Goal: Transaction & Acquisition: Purchase product/service

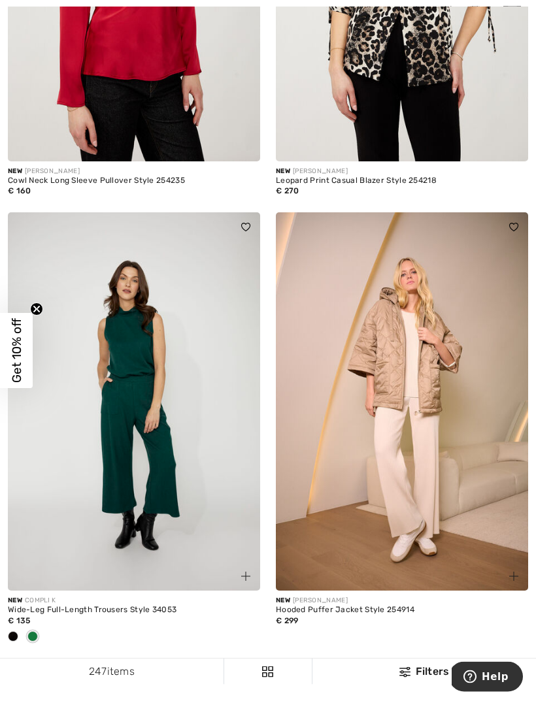
scroll to position [7707, 0]
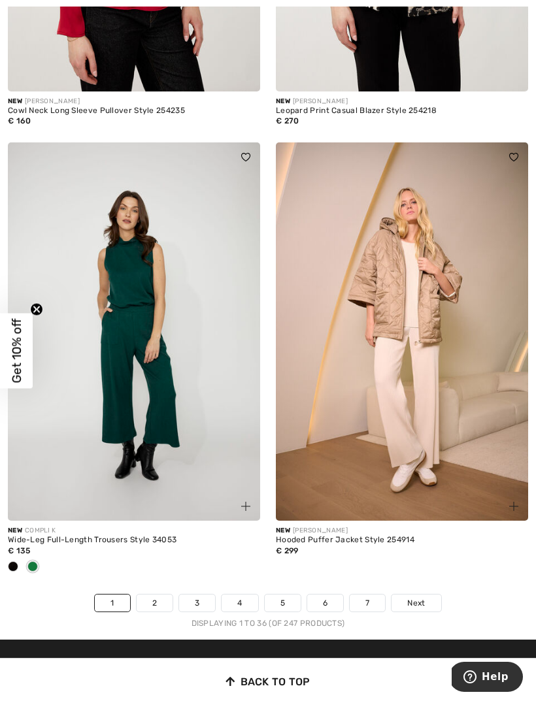
click at [424, 597] on span "Next" at bounding box center [416, 603] width 18 height 12
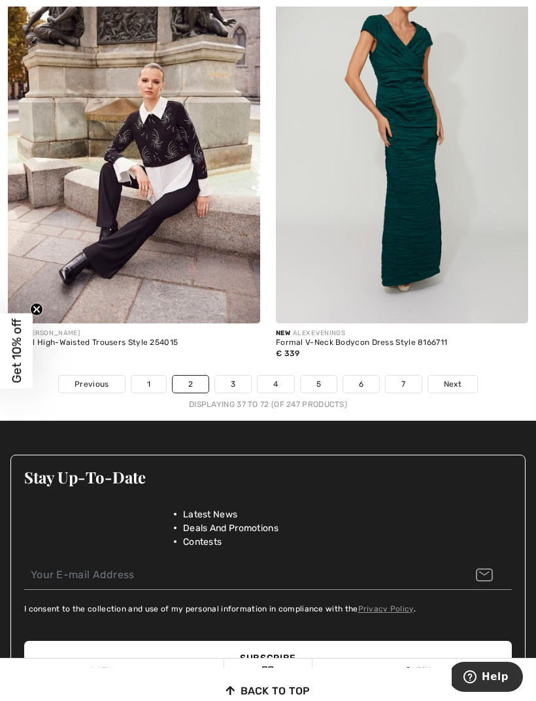
scroll to position [8069, 0]
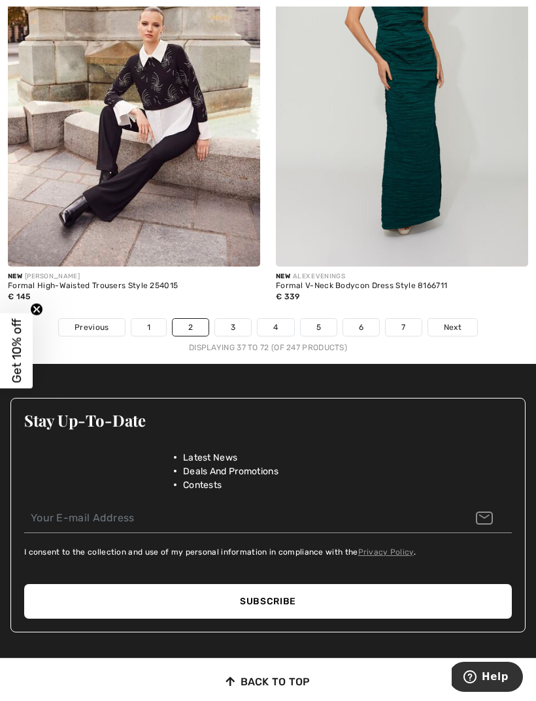
click at [239, 319] on link "3" at bounding box center [233, 327] width 36 height 17
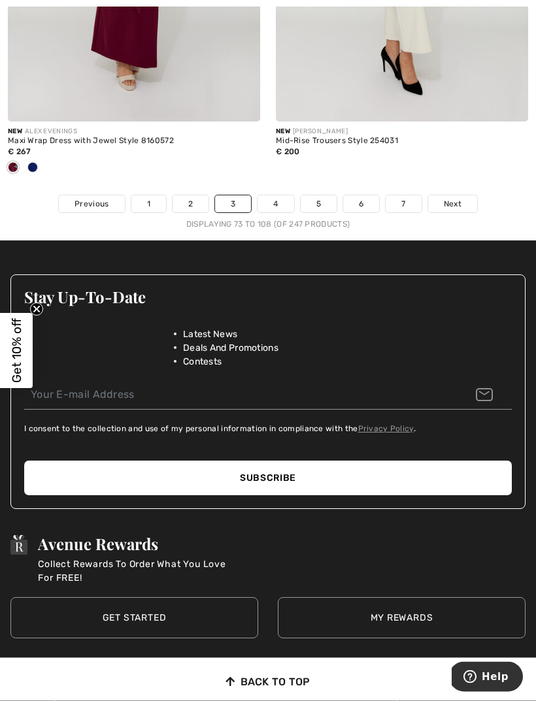
scroll to position [8193, 0]
click at [290, 195] on link "4" at bounding box center [275, 203] width 36 height 17
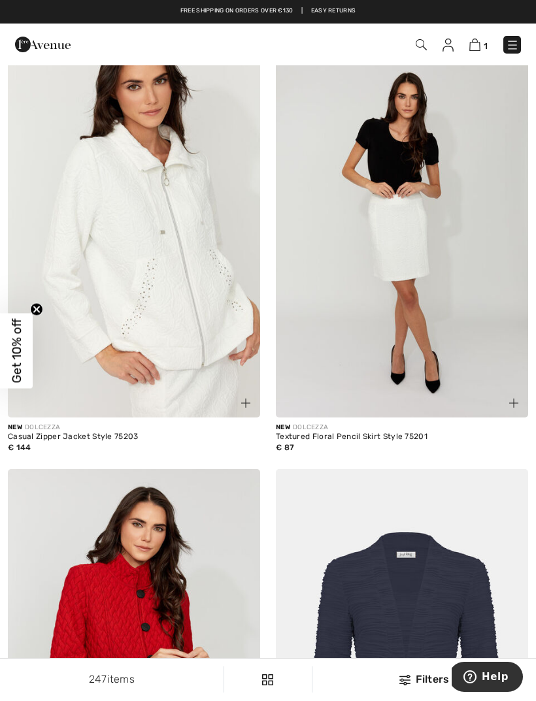
scroll to position [559, 0]
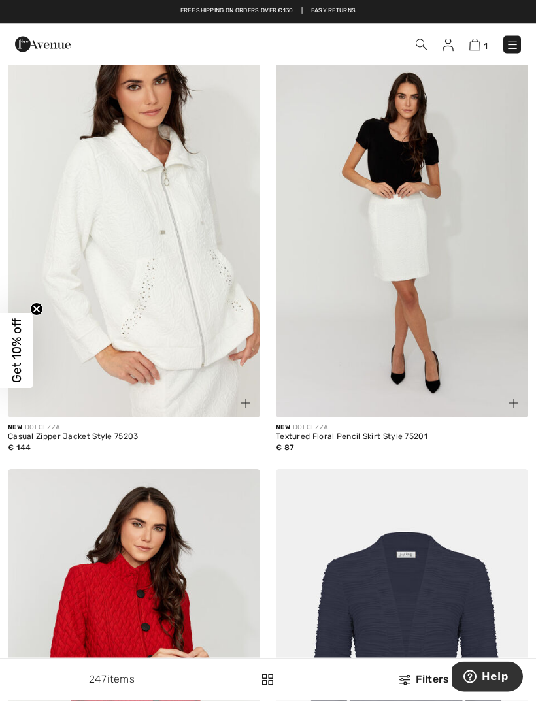
click at [200, 376] on img at bounding box center [134, 229] width 252 height 378
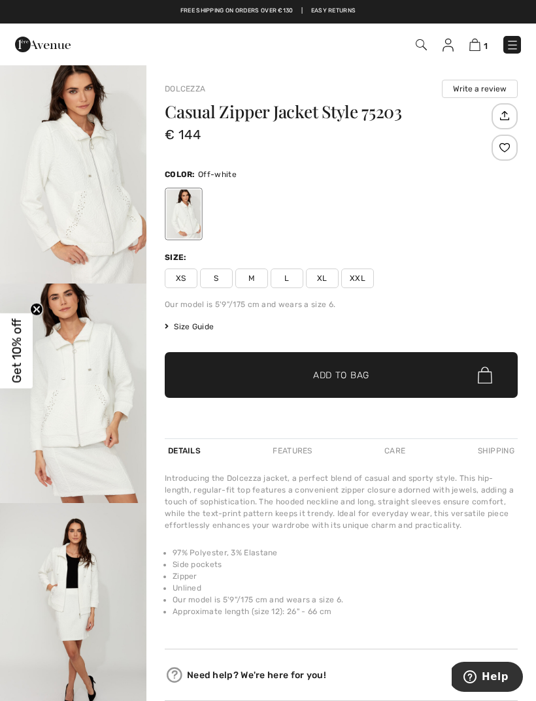
click at [325, 277] on span "XL" at bounding box center [322, 279] width 33 height 20
click at [410, 387] on span "✔ Added to Bag Add to Bag" at bounding box center [341, 375] width 353 height 46
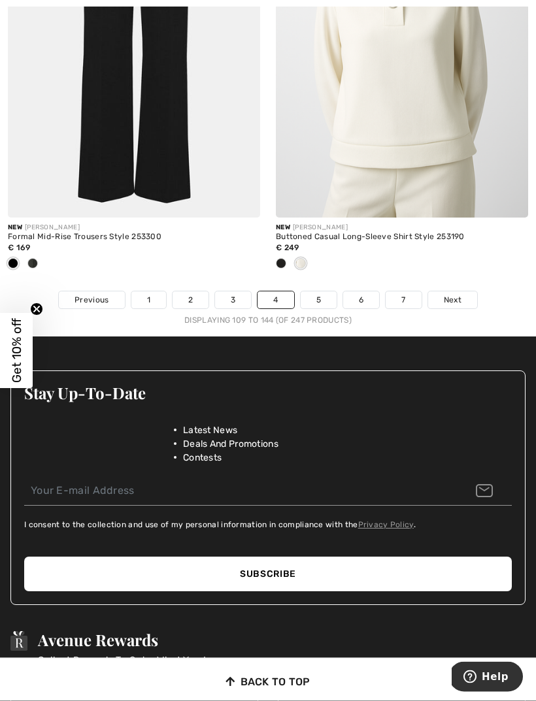
scroll to position [8075, 0]
click at [331, 291] on link "5" at bounding box center [319, 299] width 36 height 17
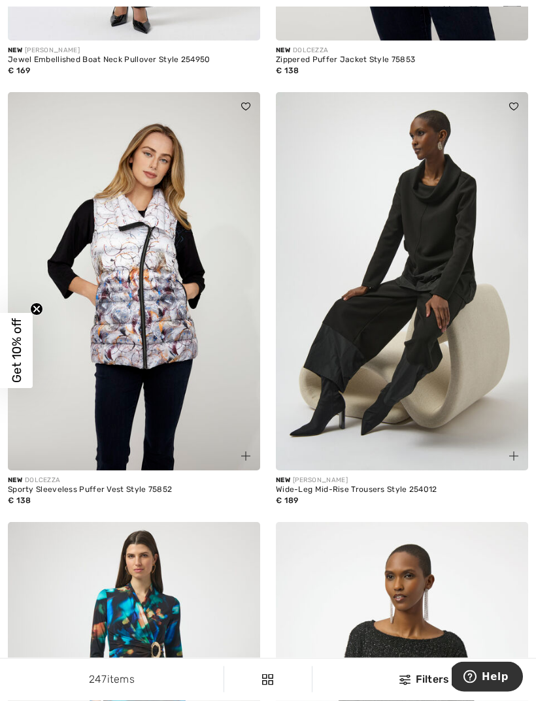
scroll to position [6963, 0]
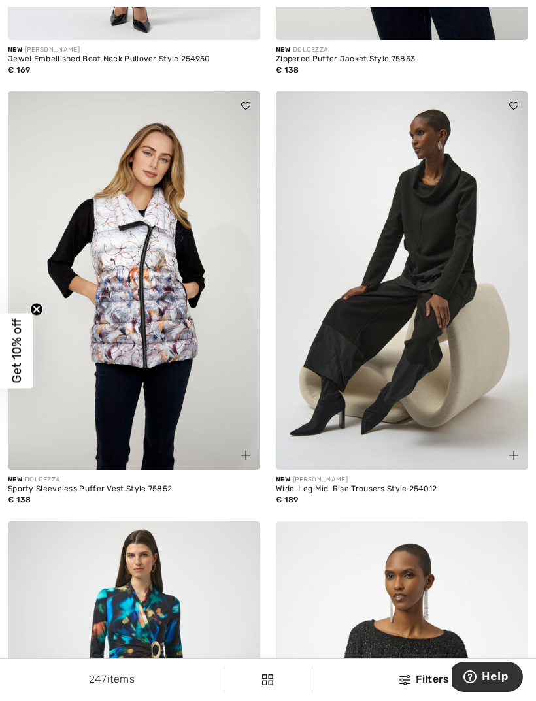
click at [526, 310] on img at bounding box center [402, 280] width 252 height 378
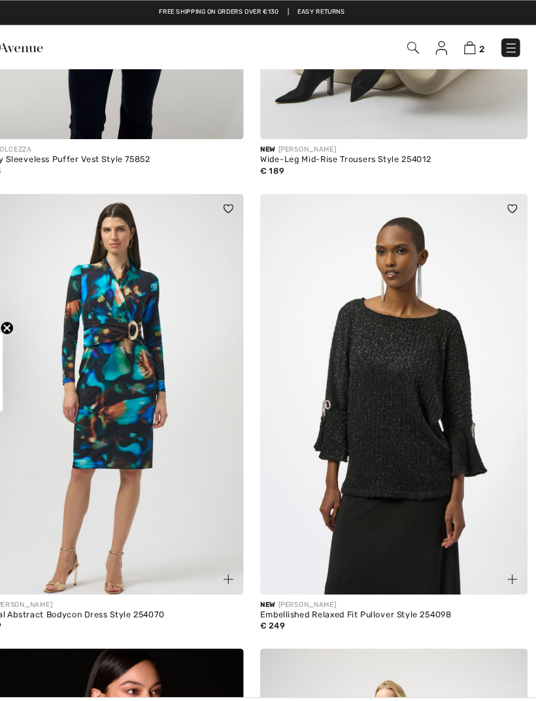
scroll to position [7300, 0]
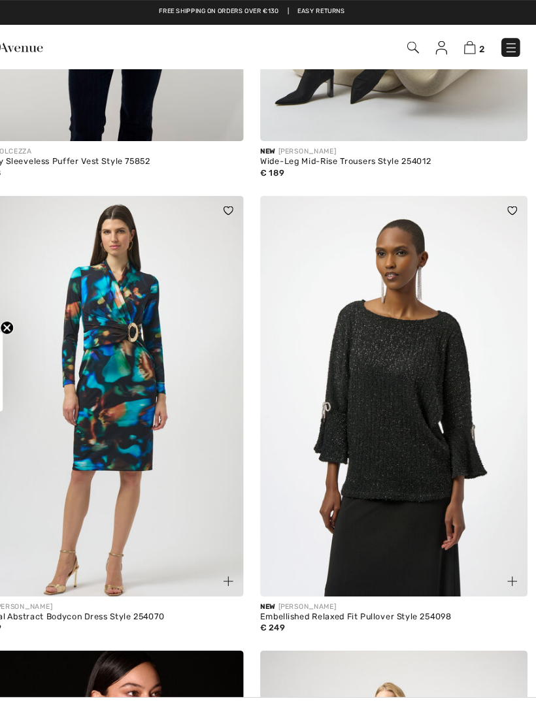
click at [386, 365] on img at bounding box center [402, 374] width 252 height 378
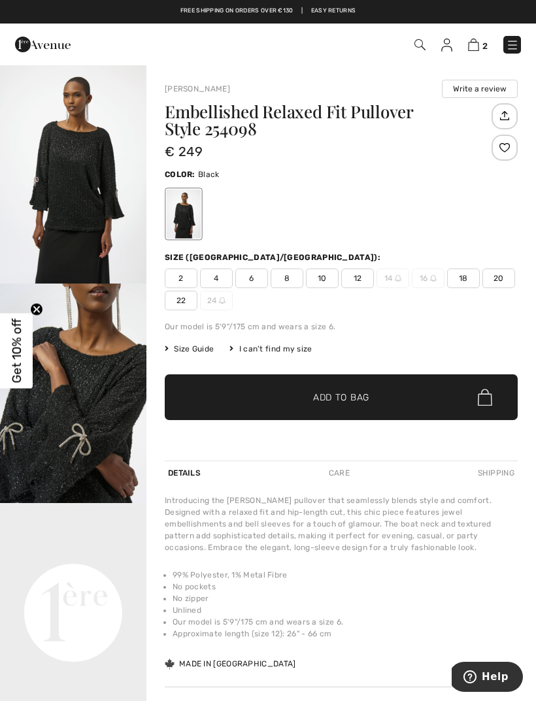
click at [210, 350] on span "Size Guide" at bounding box center [189, 349] width 49 height 12
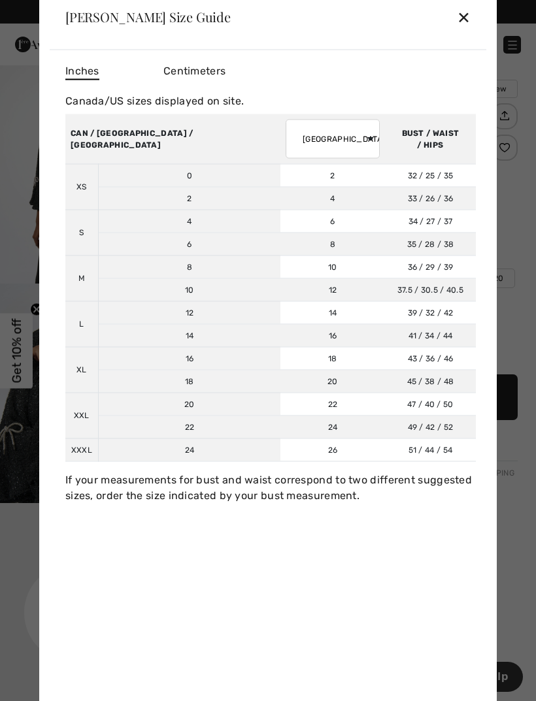
click at [291, 145] on select "AUSTRALIA UK France Germany Spain Italy Japan" at bounding box center [333, 138] width 94 height 39
select select "fr"
click at [1, 457] on div at bounding box center [268, 350] width 536 height 701
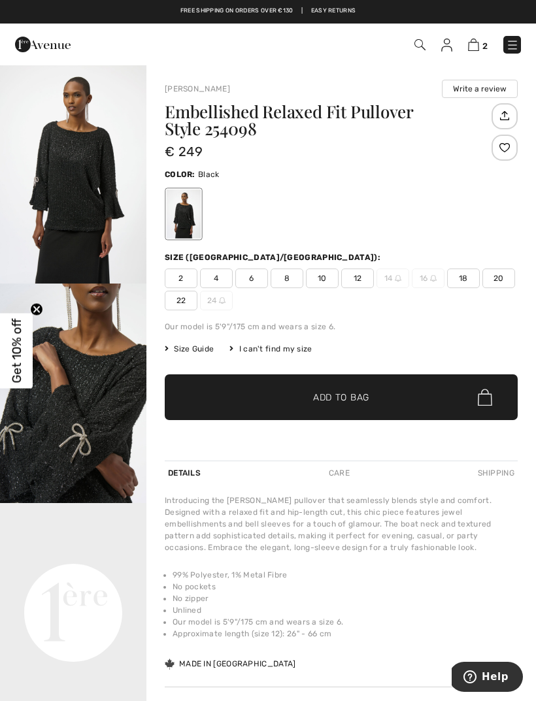
click at [205, 349] on span "Size Guide" at bounding box center [189, 349] width 49 height 12
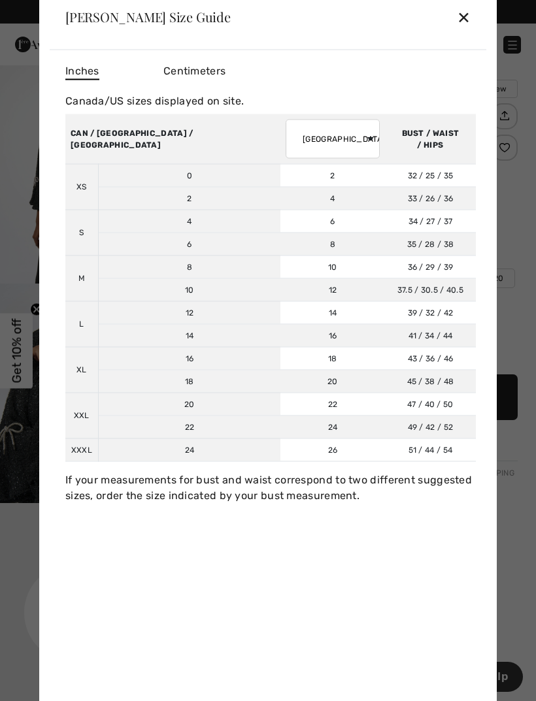
click at [286, 155] on select "AUSTRALIA UK France Germany Spain Italy Japan" at bounding box center [333, 138] width 94 height 39
select select "fr"
click at [459, 24] on div "✕" at bounding box center [464, 16] width 14 height 27
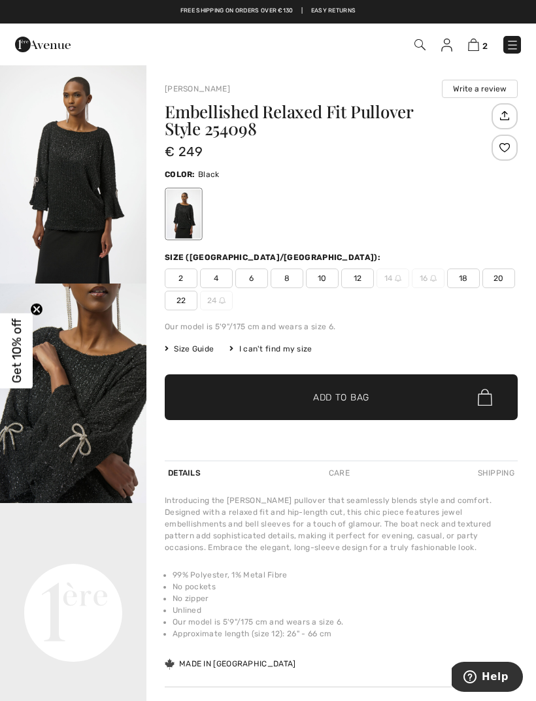
click at [393, 281] on span "14" at bounding box center [392, 279] width 33 height 20
click at [284, 354] on div "I can't find my size" at bounding box center [270, 349] width 82 height 12
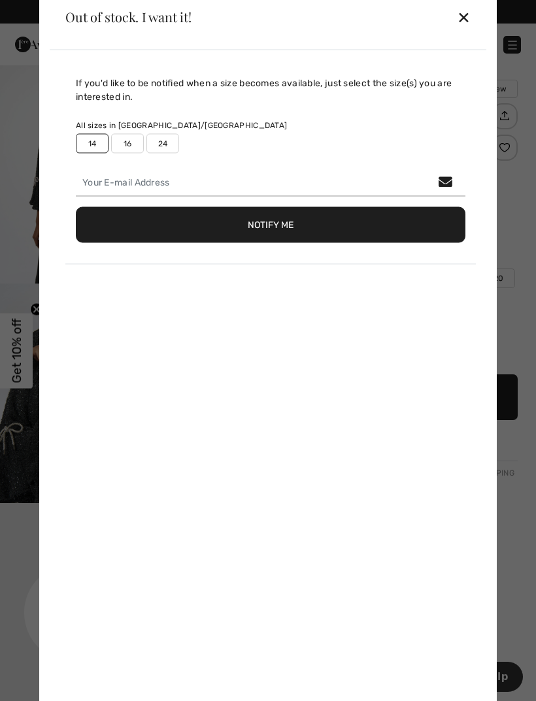
click at [279, 361] on div "If you'd like to be notified when a size becomes available, just select the siz…" at bounding box center [268, 381] width 437 height 662
click at [139, 146] on label "16" at bounding box center [127, 143] width 33 height 20
type input "true"
click at [0, 464] on div at bounding box center [268, 350] width 536 height 701
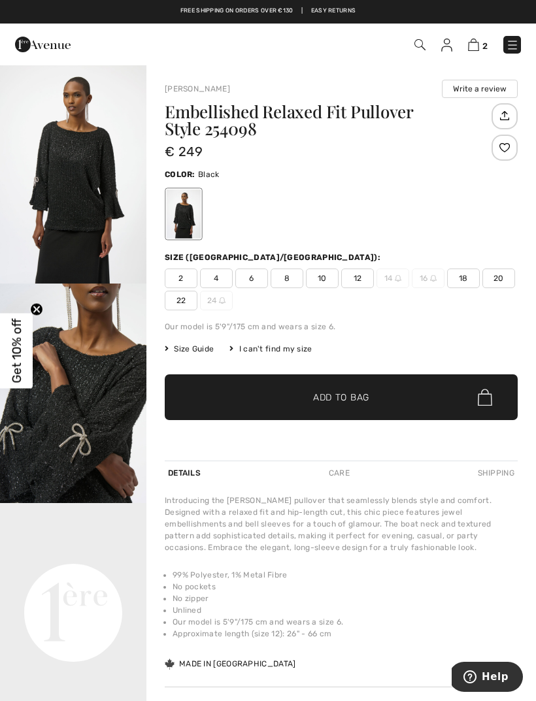
click at [425, 283] on span "16" at bounding box center [428, 279] width 33 height 20
click at [287, 352] on div "I can't find my size" at bounding box center [270, 349] width 82 height 12
click at [286, 354] on div "If you'd like to be notified when a size becomes available, just select the siz…" at bounding box center [268, 397] width 437 height 662
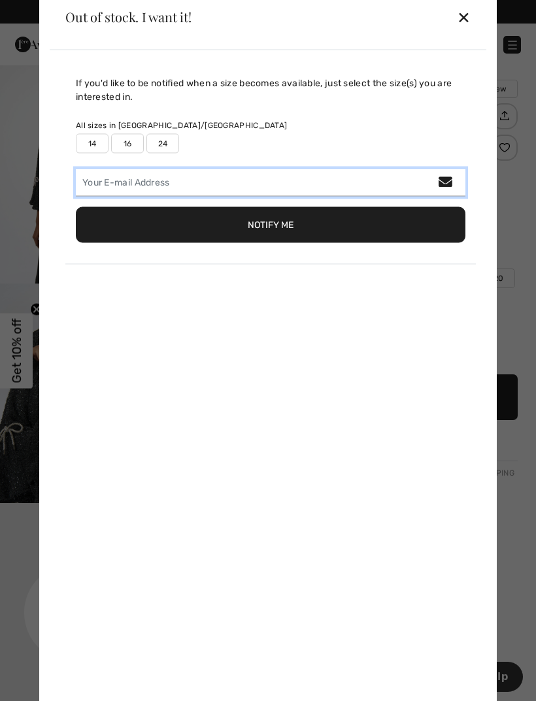
click at [198, 192] on input "email" at bounding box center [271, 182] width 390 height 27
type input "jira@aon.at"
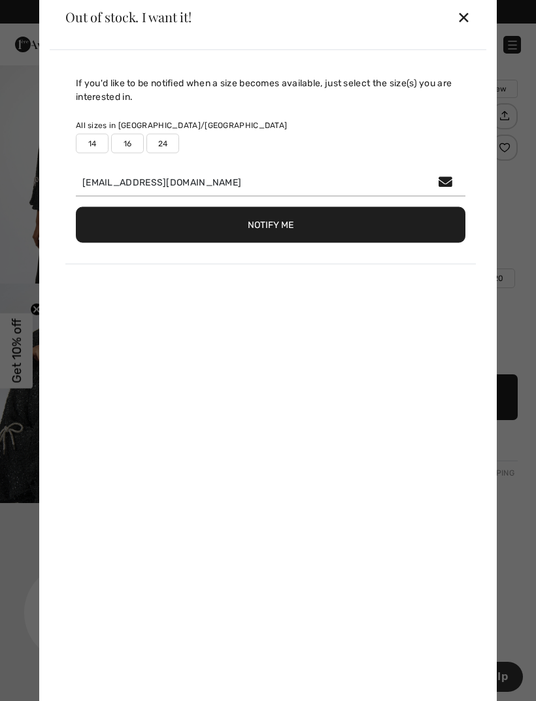
click at [285, 229] on button "Notify Me" at bounding box center [271, 225] width 390 height 36
click at [131, 152] on label "16" at bounding box center [127, 143] width 33 height 20
click at [131, 267] on div "If you'd like to be notified when a size becomes available, just select the siz…" at bounding box center [270, 177] width 410 height 202
click at [136, 273] on div "If you'd like to be notified when a size becomes available, just select the siz…" at bounding box center [270, 177] width 410 height 202
click at [128, 149] on label "16" at bounding box center [127, 143] width 33 height 20
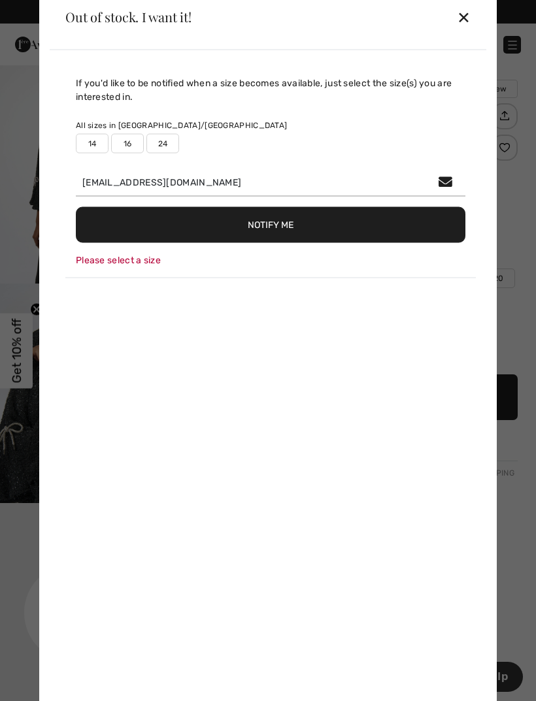
click at [129, 151] on label "16" at bounding box center [127, 143] width 33 height 20
type input "true"
click at [299, 214] on button "Notify Me" at bounding box center [271, 225] width 390 height 36
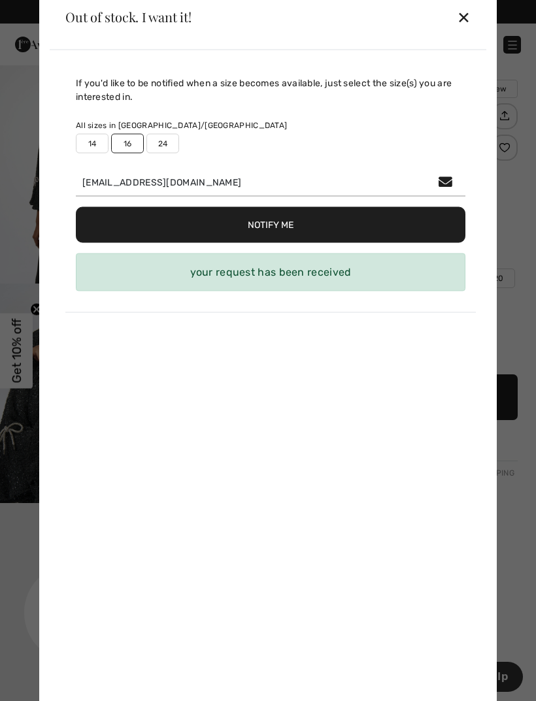
click at [455, 26] on div "Out of stock. I want it! ✕" at bounding box center [268, 16] width 437 height 65
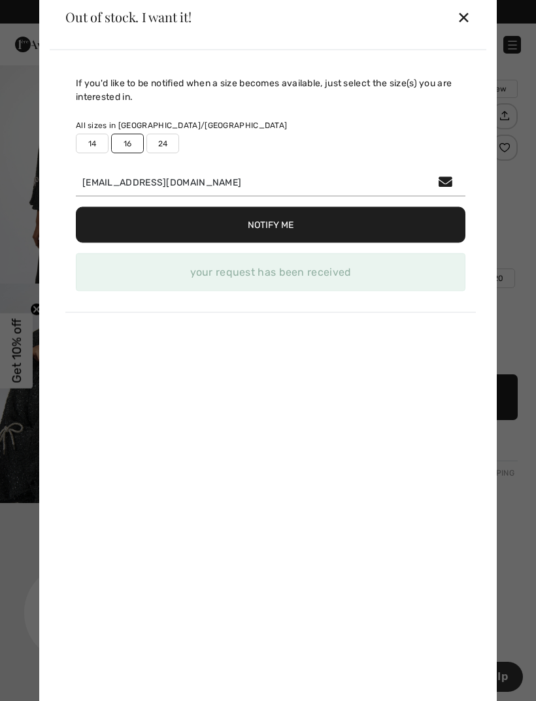
click at [469, 19] on div "✕" at bounding box center [464, 16] width 14 height 27
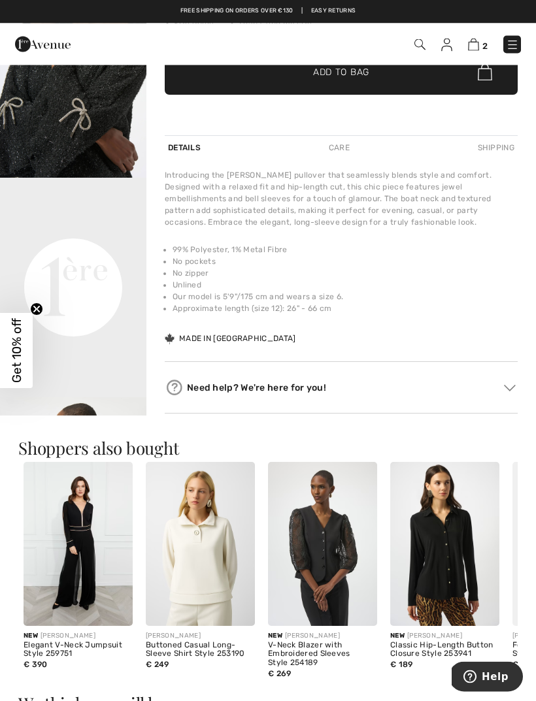
scroll to position [325, 0]
click at [100, 251] on video "Your browser does not support the video tag." at bounding box center [73, 214] width 146 height 73
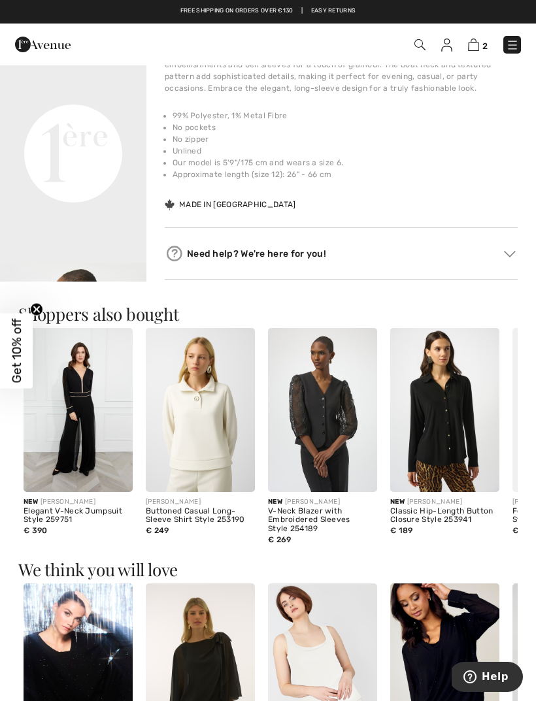
scroll to position [452, 0]
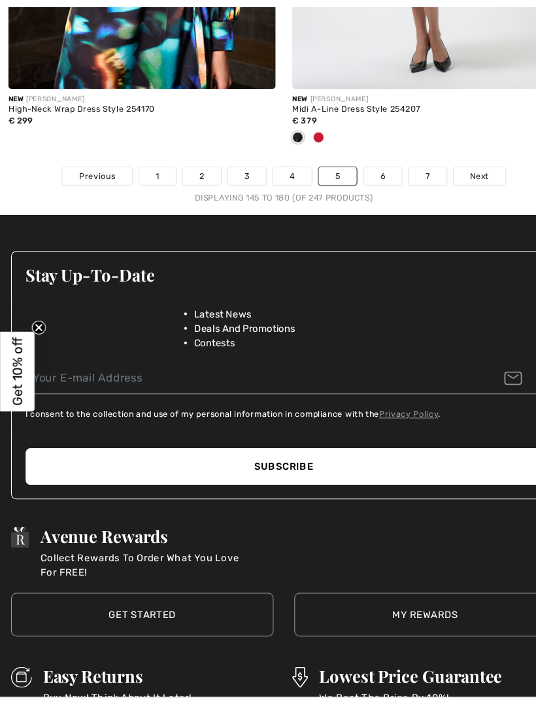
scroll to position [8209, 0]
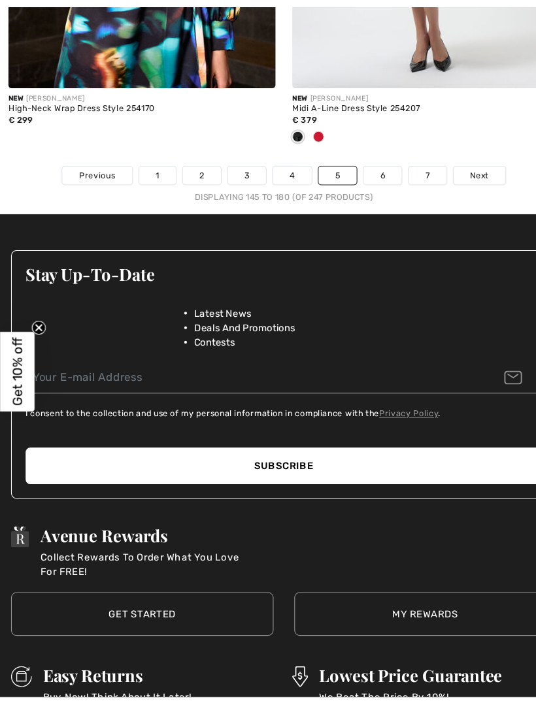
click at [363, 158] on link "6" at bounding box center [361, 166] width 36 height 17
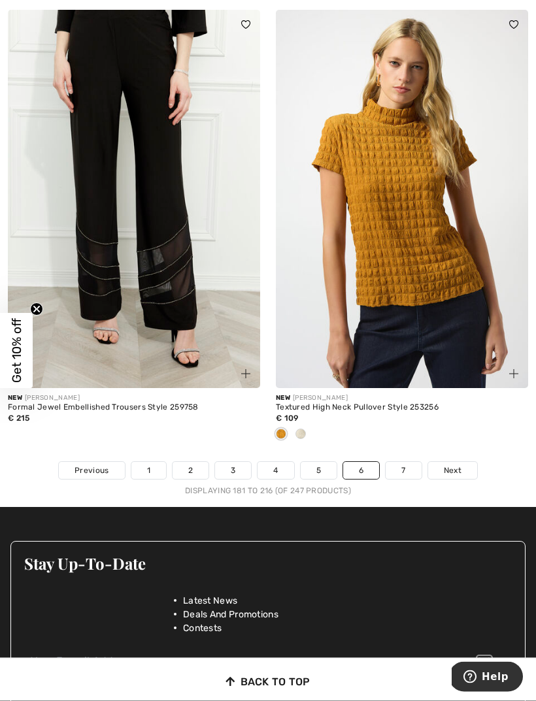
scroll to position [7905, 0]
click at [410, 469] on link "7" at bounding box center [403, 470] width 35 height 17
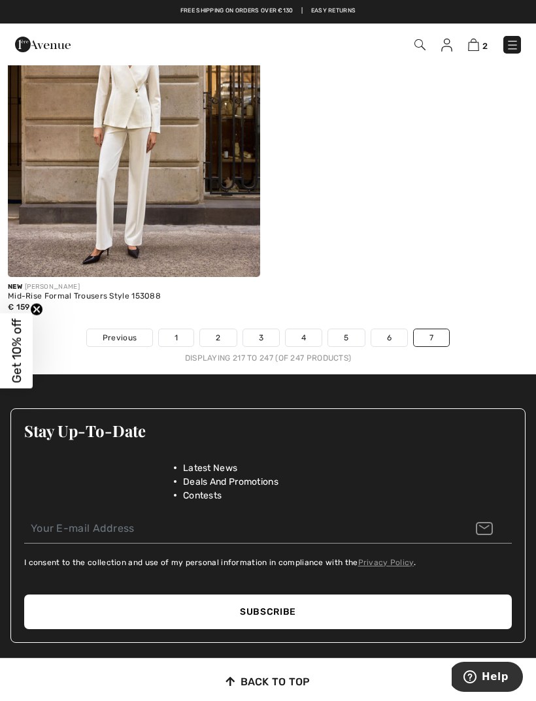
scroll to position [7112, 0]
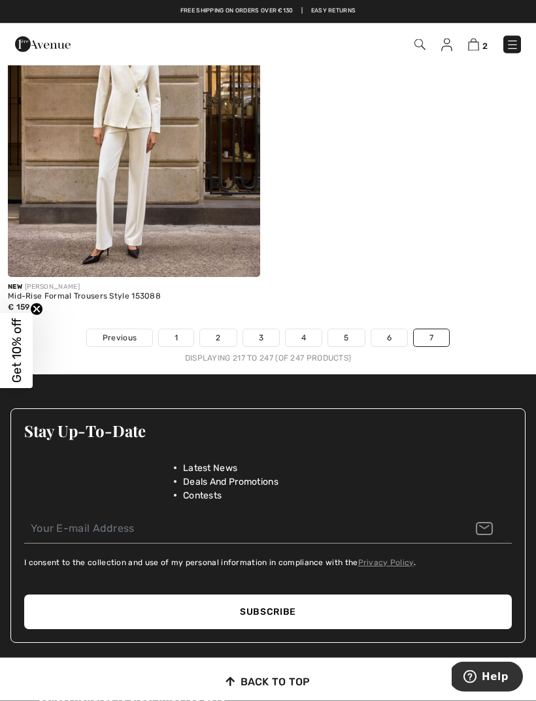
click at [442, 330] on link "7" at bounding box center [431, 338] width 35 height 17
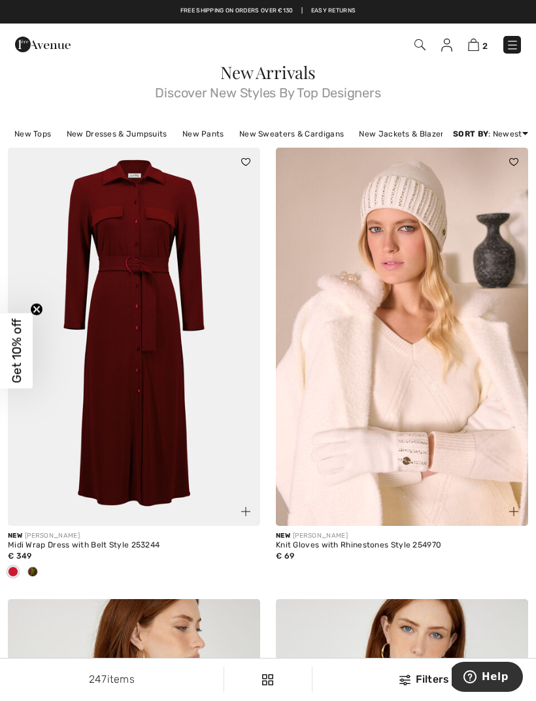
click at [38, 131] on link "New Tops" at bounding box center [33, 133] width 50 height 17
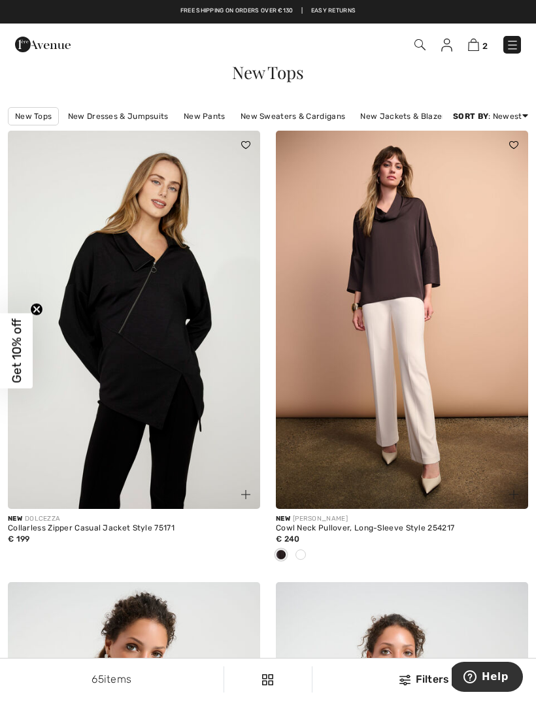
click at [512, 50] on img at bounding box center [512, 45] width 13 height 13
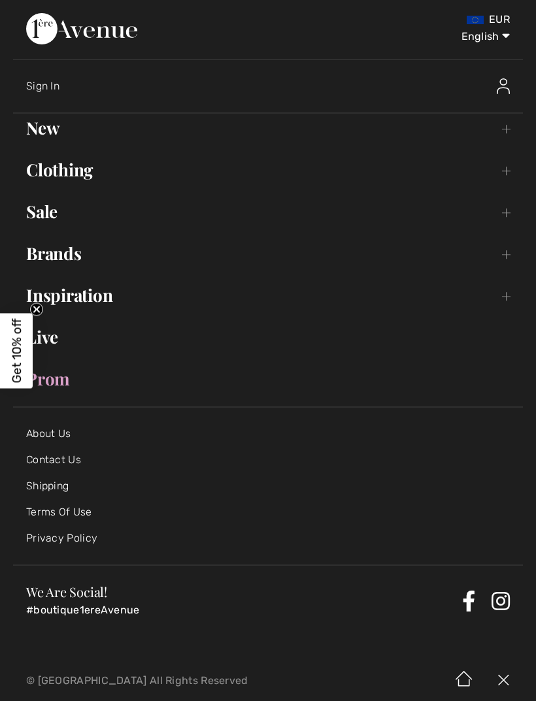
click at [100, 168] on link "Clothing Toggle submenu" at bounding box center [268, 170] width 510 height 29
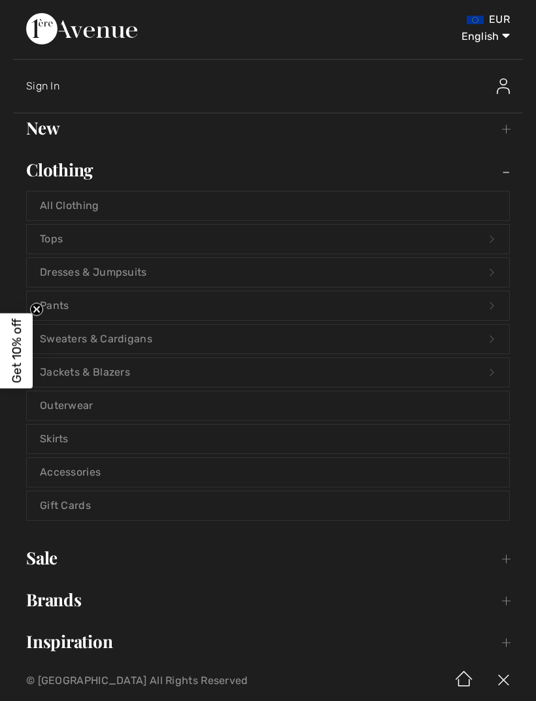
click at [119, 375] on link "Jackets & Blazers Open submenu" at bounding box center [268, 372] width 482 height 29
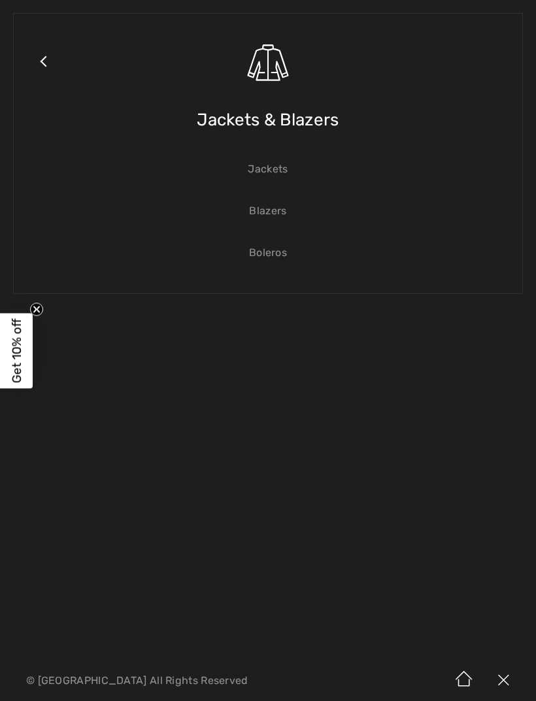
click at [282, 167] on link "Jackets" at bounding box center [268, 169] width 482 height 29
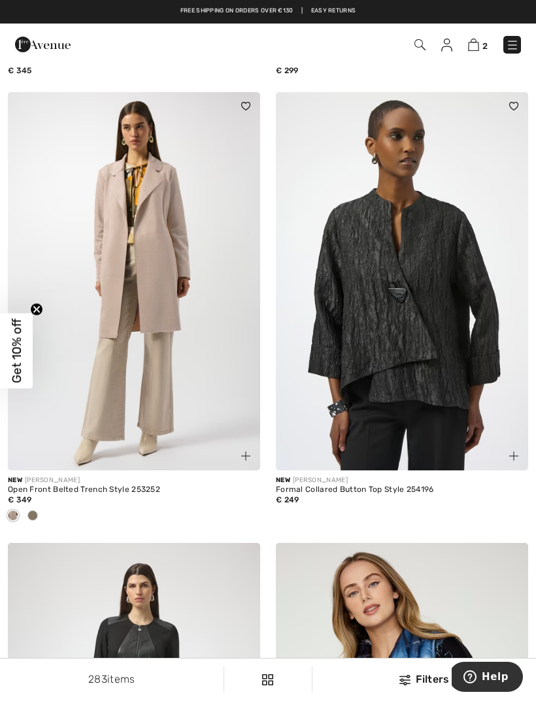
scroll to position [4030, 0]
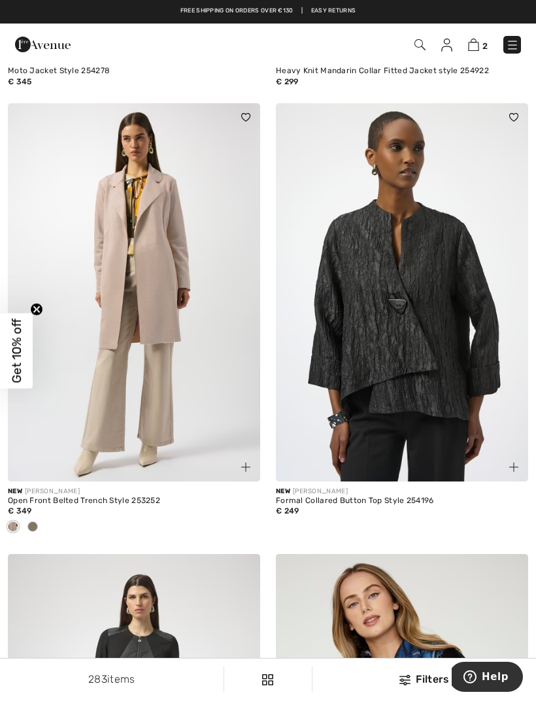
click at [477, 39] on img at bounding box center [473, 45] width 11 height 12
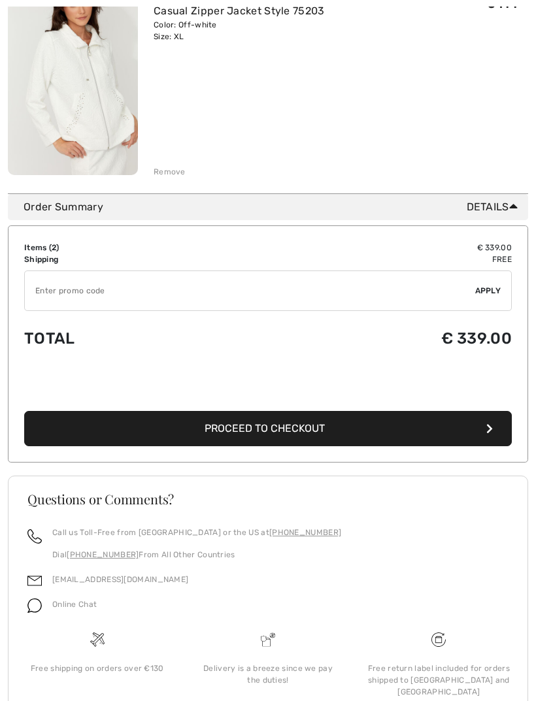
scroll to position [435, 0]
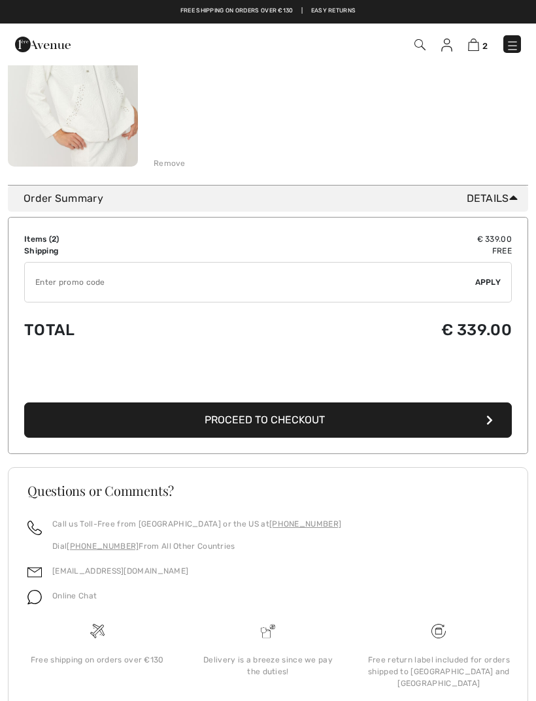
click at [340, 415] on button "Proceed to Checkout" at bounding box center [268, 420] width 488 height 35
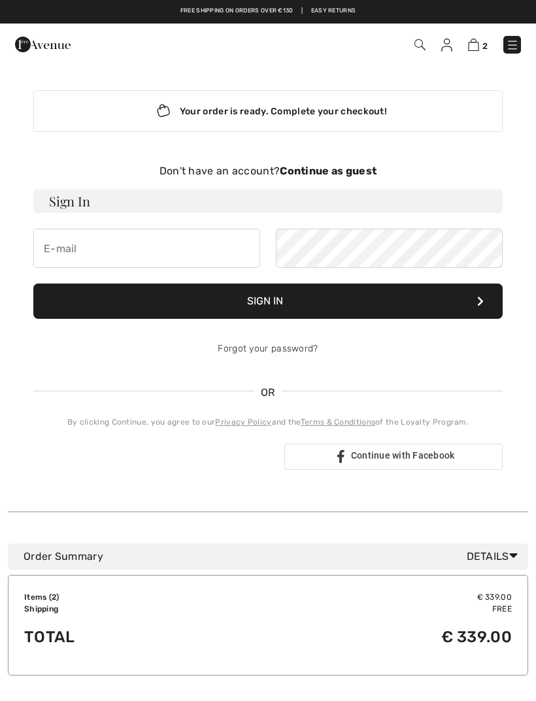
click at [328, 173] on strong "Continue as guest" at bounding box center [328, 171] width 97 height 12
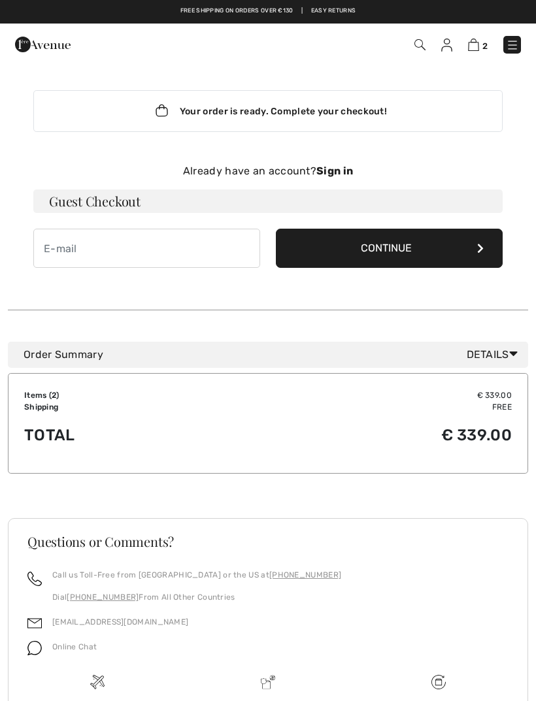
click at [512, 49] on img at bounding box center [512, 45] width 13 height 13
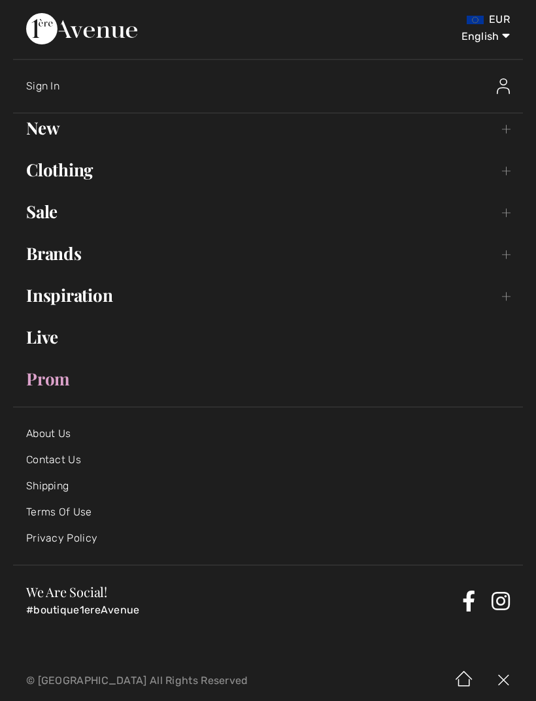
click at [65, 217] on link "Sale Toggle submenu" at bounding box center [268, 211] width 510 height 29
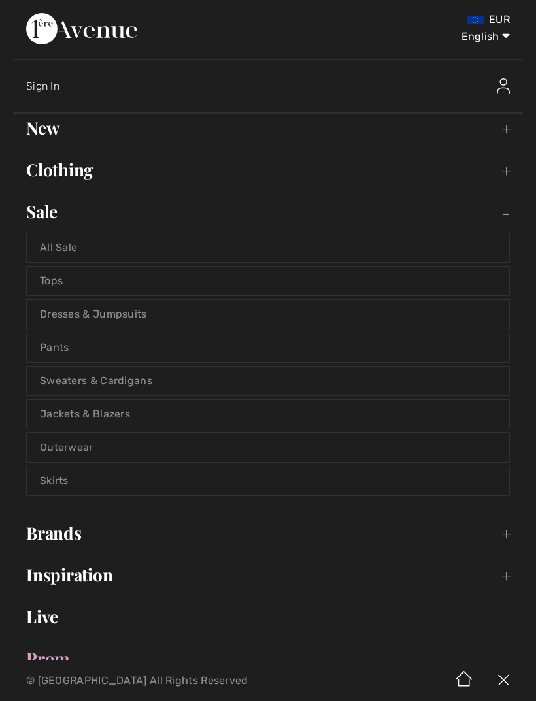
click at [198, 248] on link "All Sale" at bounding box center [268, 247] width 482 height 29
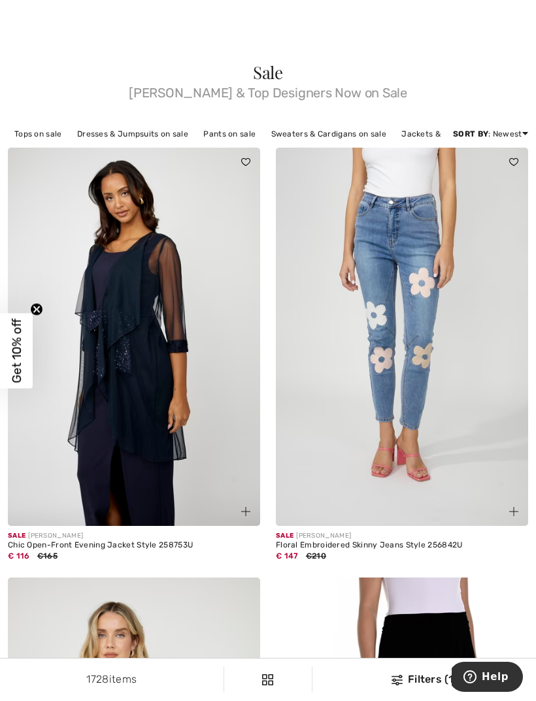
click at [174, 300] on img at bounding box center [134, 337] width 252 height 378
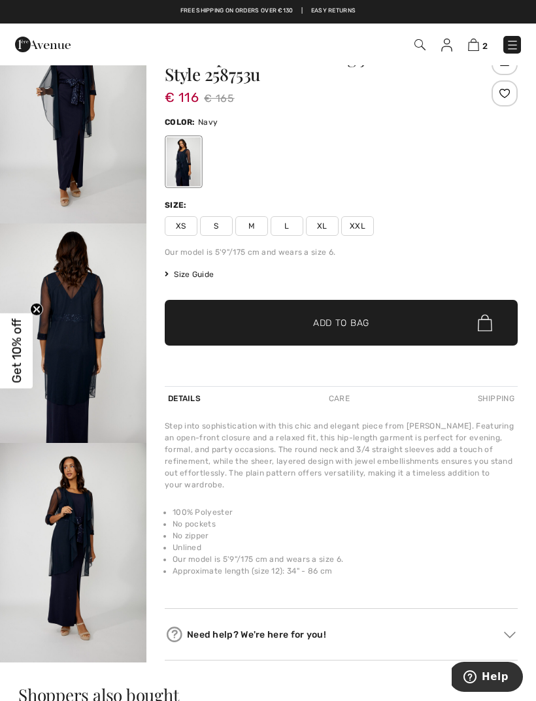
scroll to position [54, 0]
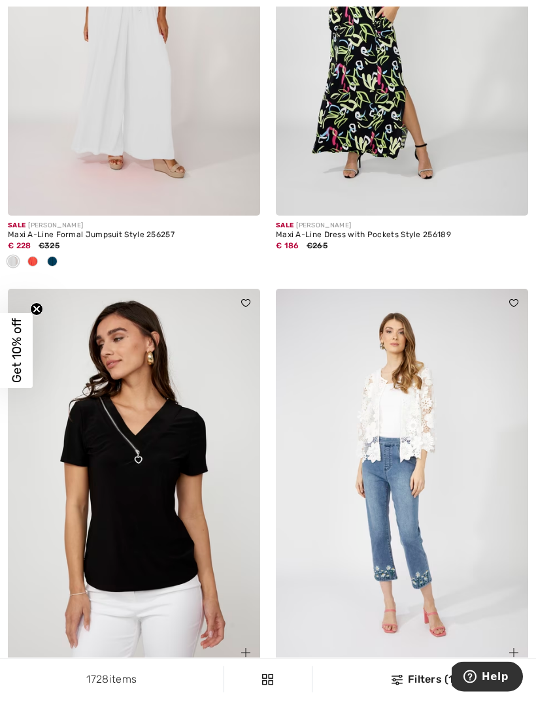
scroll to position [3453, 0]
click at [442, 435] on img at bounding box center [402, 478] width 252 height 378
click at [426, 395] on img at bounding box center [402, 478] width 252 height 378
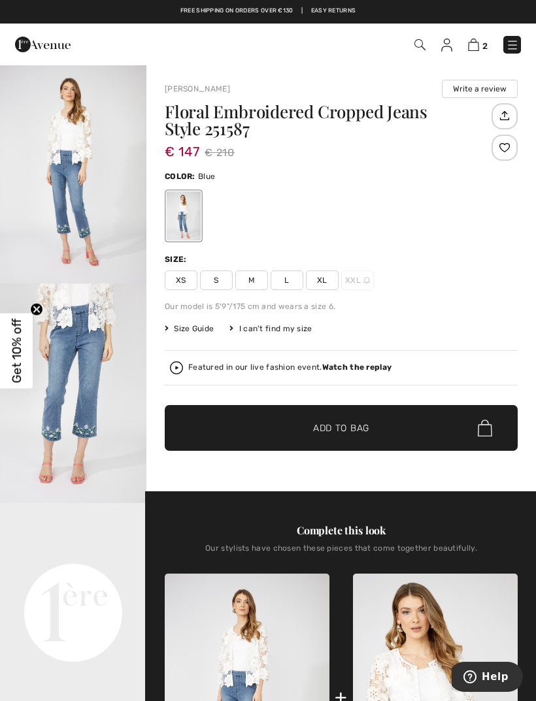
click at [91, 561] on video "Your browser does not support the video tag." at bounding box center [73, 539] width 146 height 73
click at [85, 567] on video "Your browser does not support the video tag." at bounding box center [73, 539] width 146 height 73
click at [74, 562] on video "Your browser does not support the video tag." at bounding box center [73, 539] width 146 height 73
click at [71, 572] on video "Your browser does not support the video tag." at bounding box center [73, 539] width 146 height 73
click at [82, 560] on video "Your browser does not support the video tag." at bounding box center [73, 539] width 146 height 73
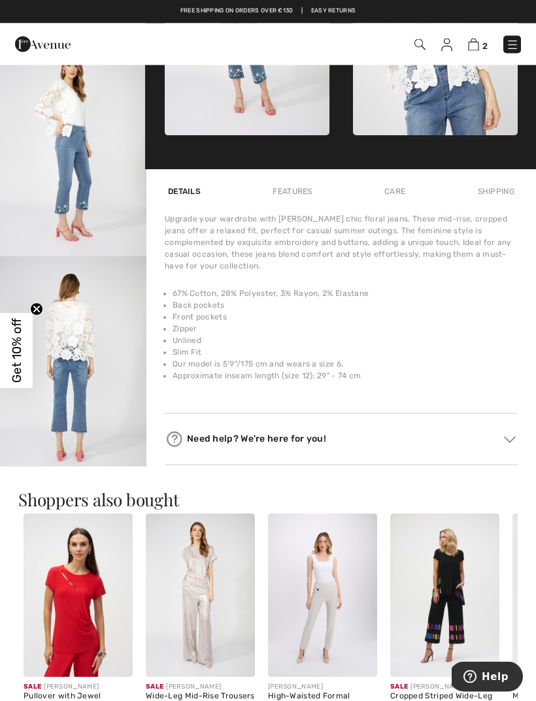
scroll to position [686, 0]
click at [472, 637] on img at bounding box center [444, 596] width 109 height 164
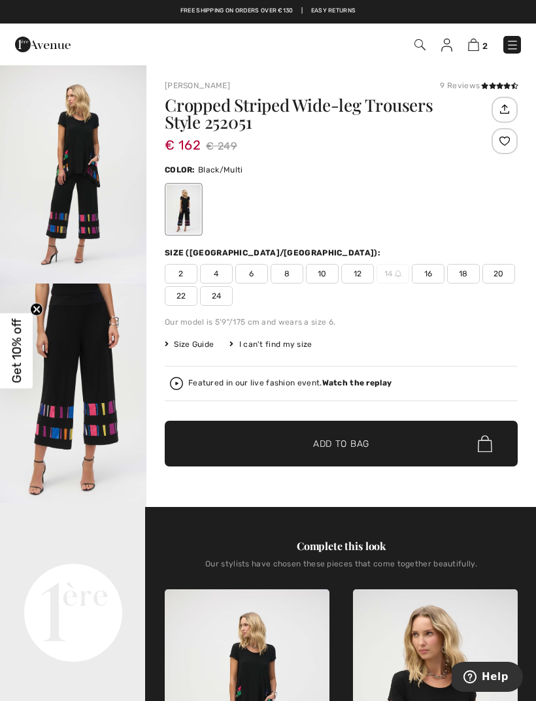
click at [429, 278] on span "16" at bounding box center [428, 274] width 33 height 20
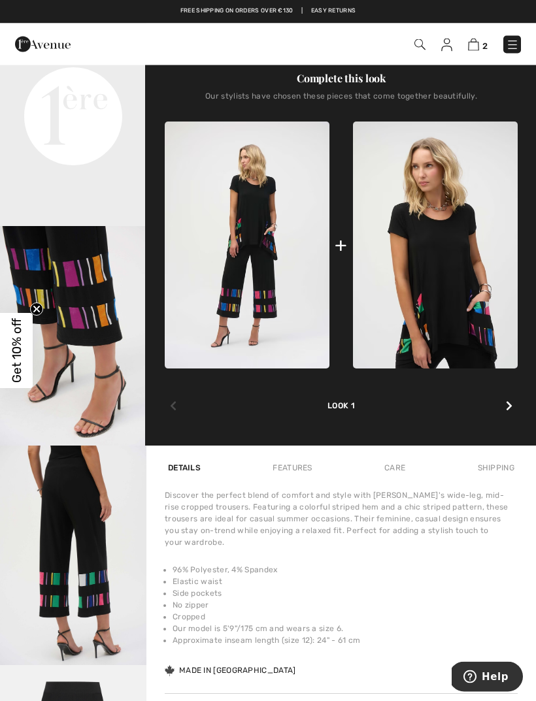
scroll to position [499, 0]
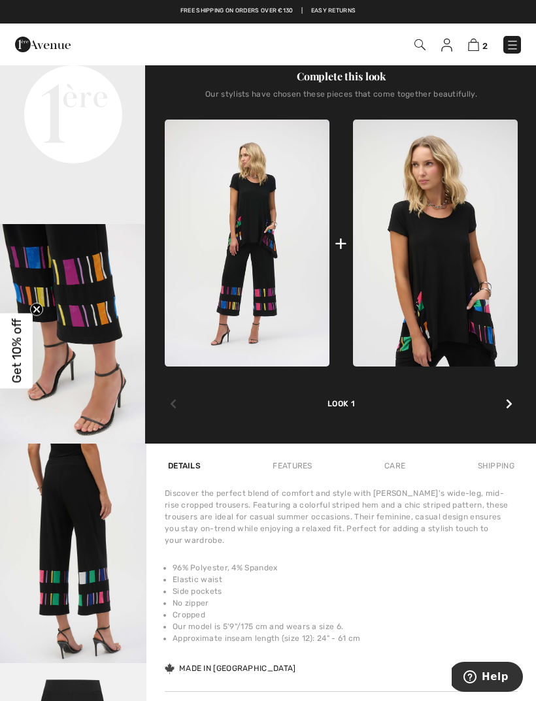
click at [354, 393] on div "Look 1" at bounding box center [341, 388] width 353 height 43
click at [518, 403] on div "Complete this look Our stylists have chosen these pieces that come together bea…" at bounding box center [341, 240] width 353 height 407
click at [514, 405] on div at bounding box center [509, 404] width 17 height 26
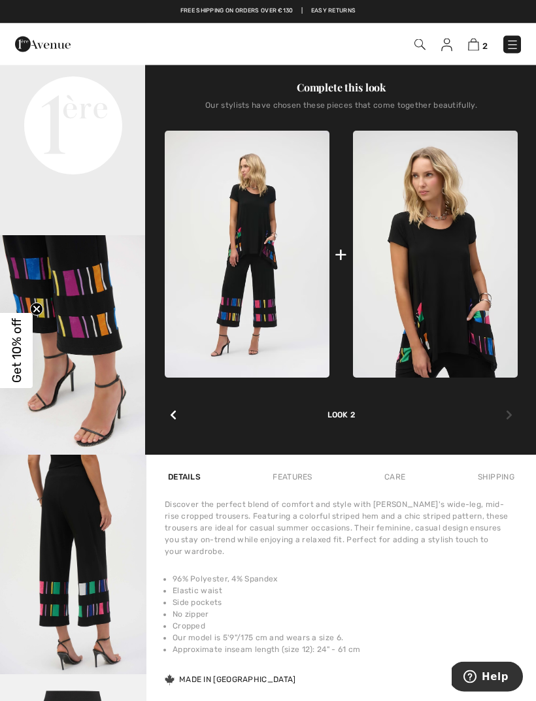
scroll to position [464, 0]
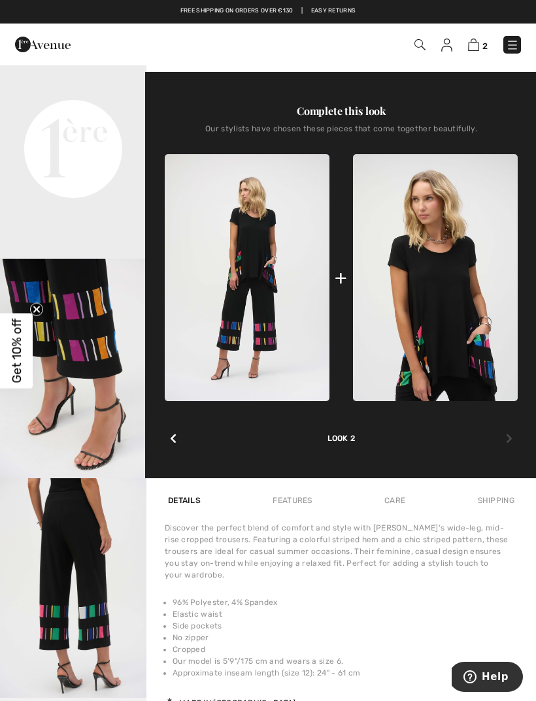
click at [350, 439] on div "Look 2" at bounding box center [341, 422] width 353 height 43
click at [436, 281] on img at bounding box center [435, 277] width 165 height 247
click at [443, 310] on img at bounding box center [435, 277] width 165 height 247
click at [440, 293] on img at bounding box center [435, 277] width 165 height 247
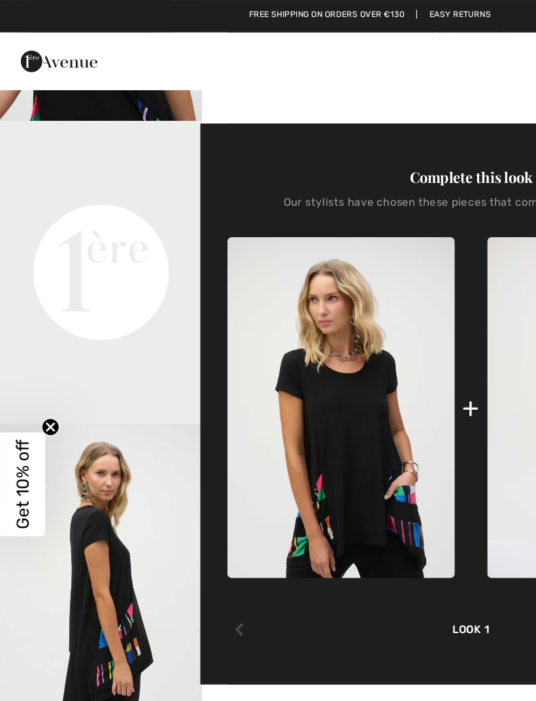
scroll to position [414, 0]
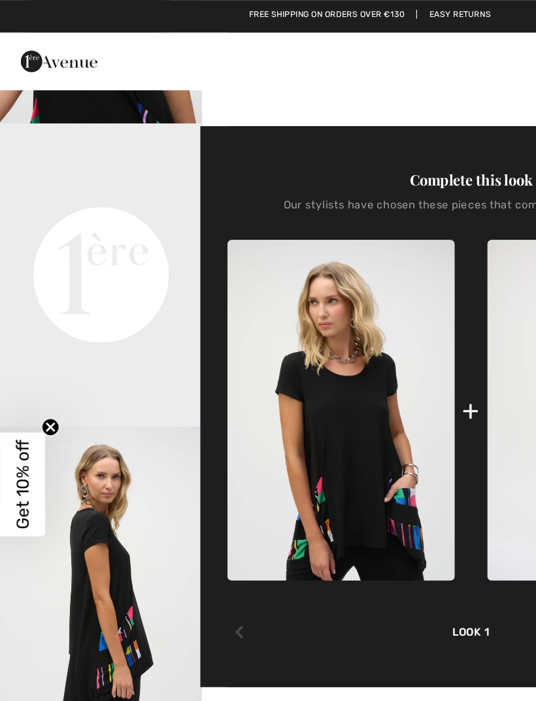
click at [90, 163] on video "Your browser does not support the video tag." at bounding box center [73, 126] width 146 height 73
click at [80, 163] on video "Your browser does not support the video tag." at bounding box center [73, 126] width 146 height 73
click at [86, 163] on video "Your browser does not support the video tag." at bounding box center [73, 126] width 146 height 73
click at [81, 163] on video "Your browser does not support the video tag." at bounding box center [73, 126] width 146 height 73
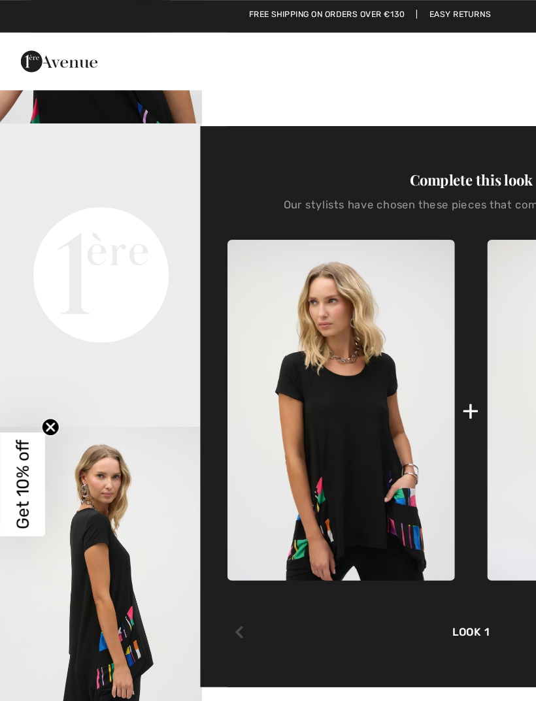
click at [88, 163] on video "Your browser does not support the video tag." at bounding box center [73, 126] width 146 height 73
click at [101, 163] on video "Your browser does not support the video tag." at bounding box center [73, 126] width 146 height 73
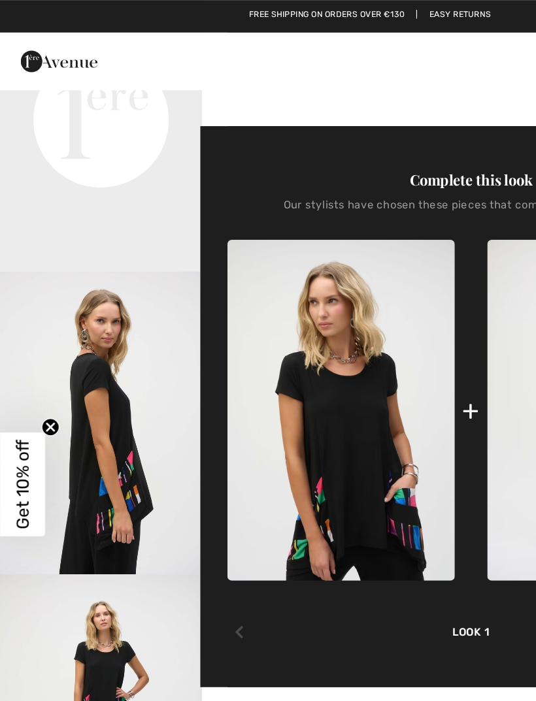
scroll to position [112, 0]
click at [88, 364] on img "3 / 5" at bounding box center [73, 307] width 146 height 220
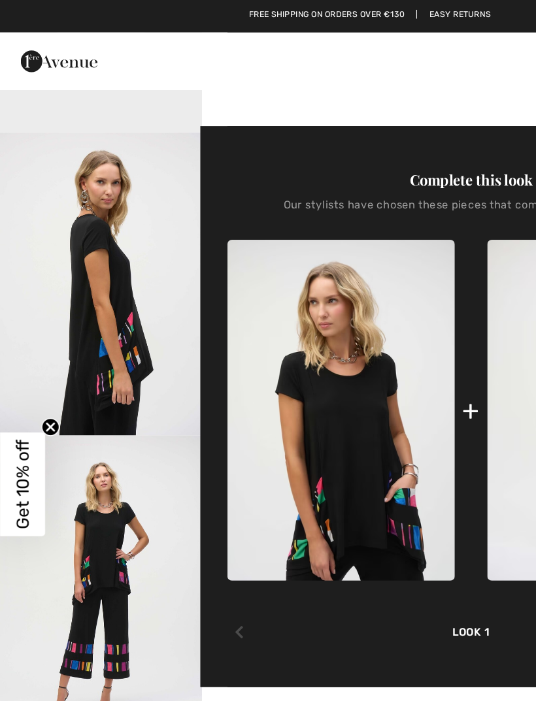
scroll to position [258, 0]
click at [82, 444] on img "4 / 5" at bounding box center [73, 426] width 146 height 220
click at [81, 441] on img at bounding box center [73, 426] width 146 height 220
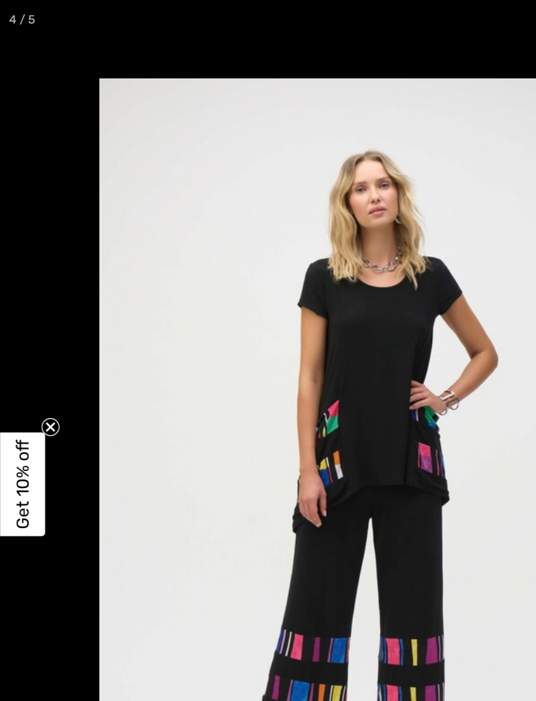
click at [39, 315] on circle "Close teaser" at bounding box center [37, 309] width 12 height 12
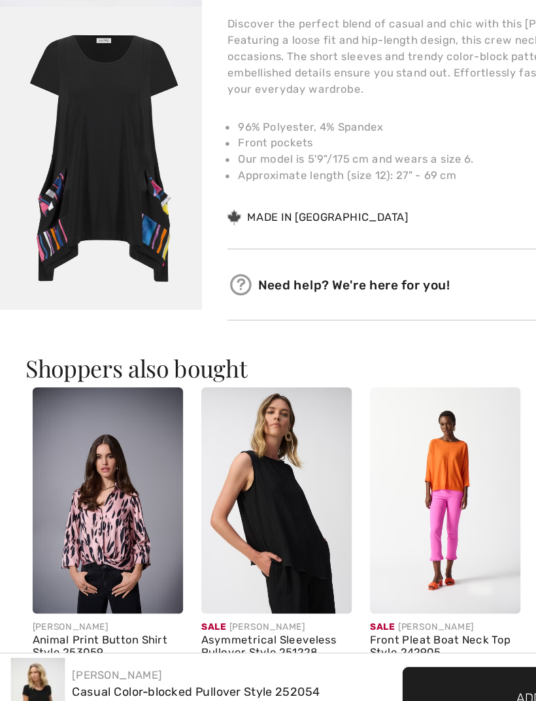
scroll to position [785, 0]
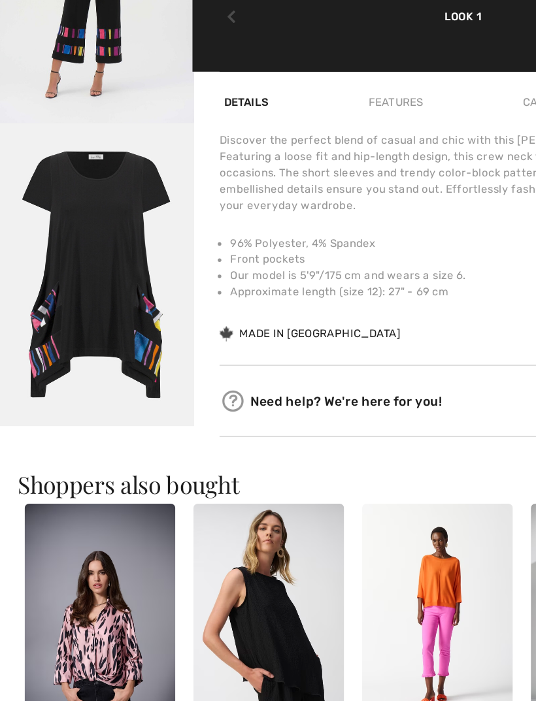
click at [82, 212] on img "5 / 5" at bounding box center [73, 274] width 146 height 220
click at [90, 218] on img at bounding box center [67, 199] width 146 height 220
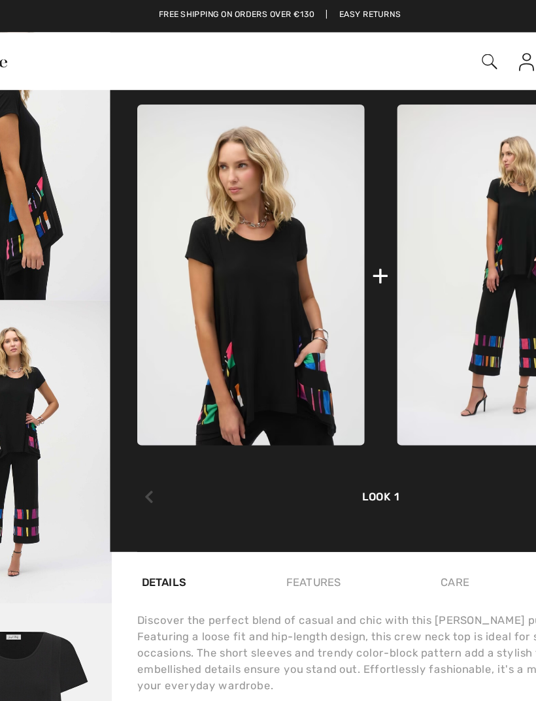
scroll to position [507, 0]
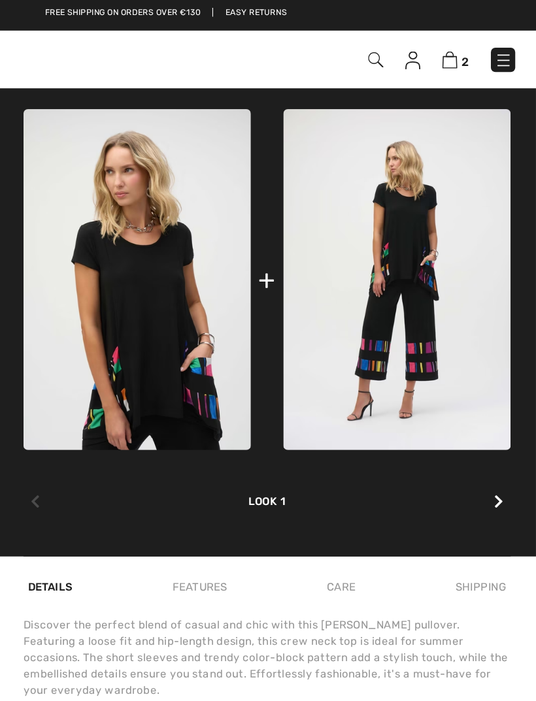
click at [371, 362] on div "Complete this look Our stylists have chosen these pieces that come together bea…" at bounding box center [341, 201] width 353 height 407
click at [501, 369] on div at bounding box center [509, 365] width 17 height 26
click at [165, 372] on div at bounding box center [173, 365] width 17 height 26
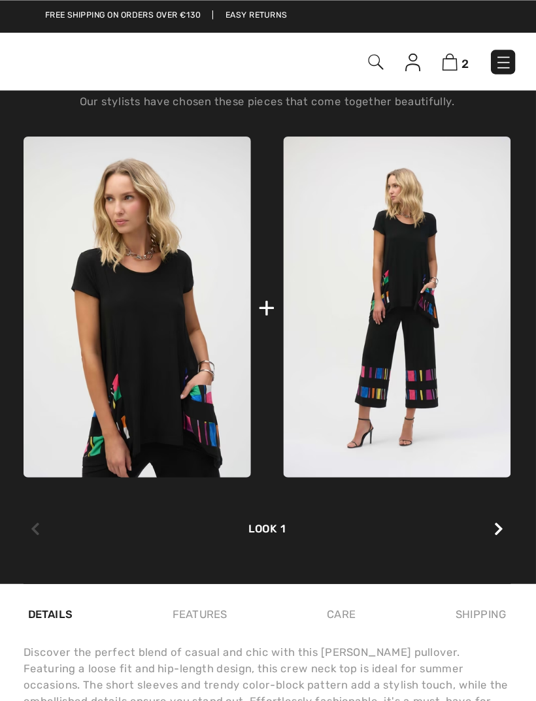
scroll to position [488, 0]
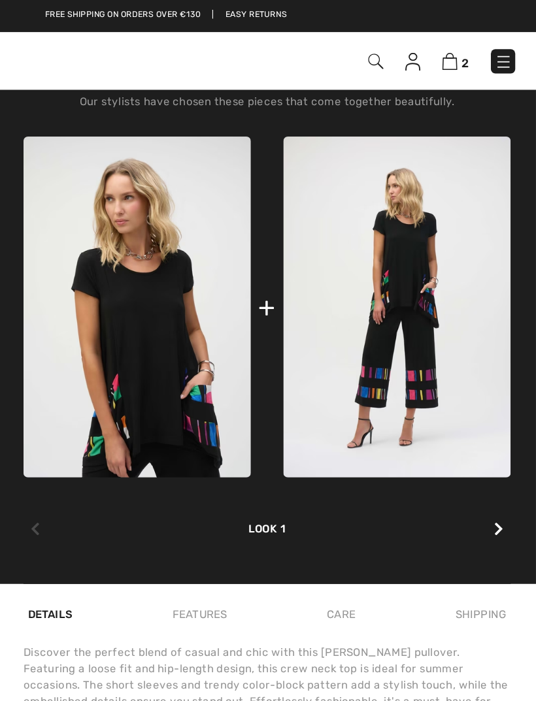
click at [353, 201] on img at bounding box center [435, 222] width 165 height 247
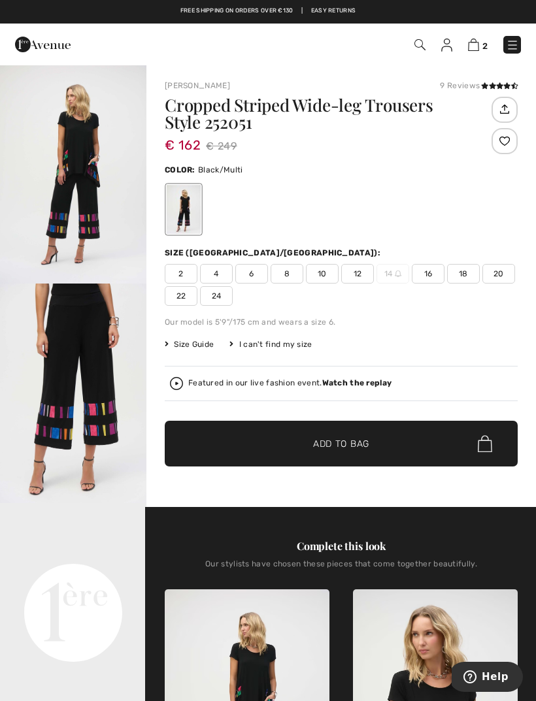
click at [432, 277] on span "16" at bounding box center [428, 274] width 33 height 20
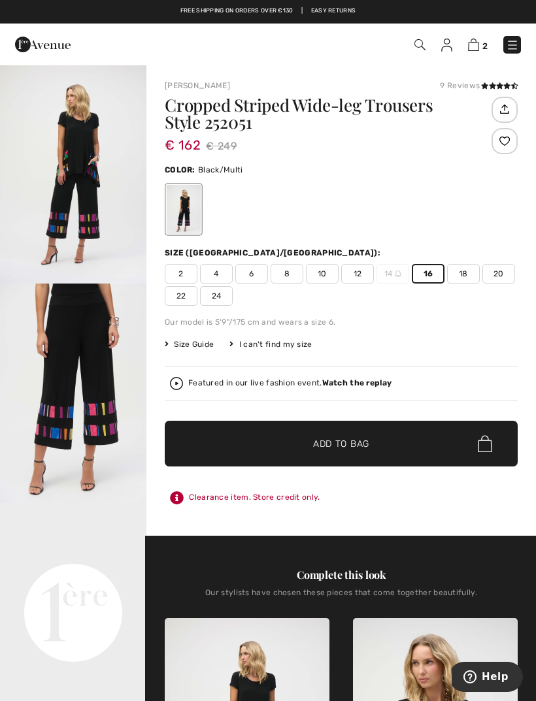
click at [325, 446] on span "Add to Bag" at bounding box center [341, 444] width 56 height 14
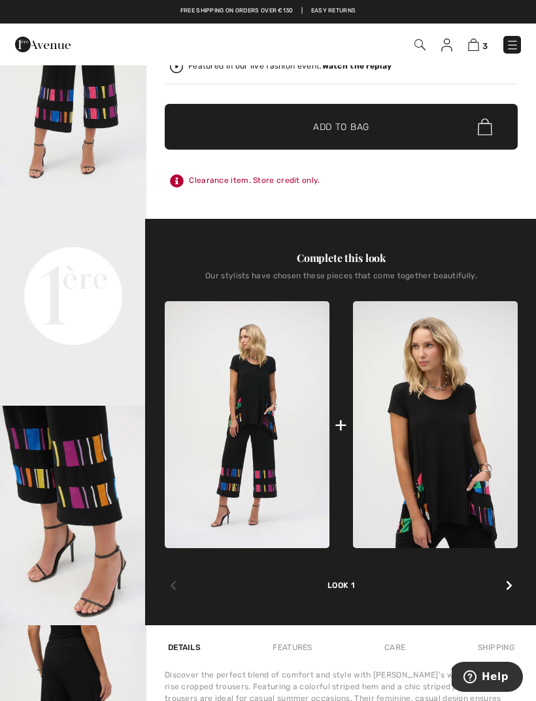
scroll to position [316, 0]
click at [282, 387] on img at bounding box center [247, 425] width 165 height 247
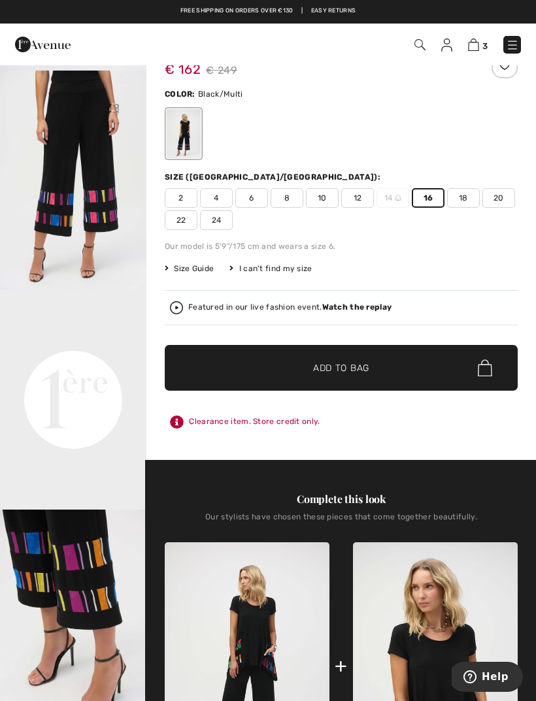
scroll to position [0, 0]
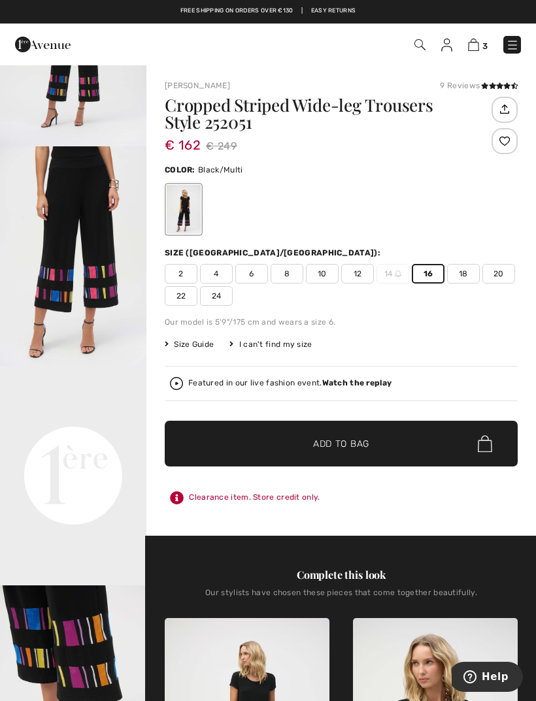
click at [338, 111] on h1 "Cropped Striped Wide-leg Trousers Style 252051" at bounding box center [327, 114] width 324 height 34
click at [354, 110] on h1 "Cropped Striped Wide-leg Trousers Style 252051" at bounding box center [327, 114] width 324 height 34
click at [254, 120] on h1 "Cropped Striped Wide-leg Trousers Style 252051" at bounding box center [327, 114] width 324 height 34
click at [232, 110] on h1 "Cropped Striped Wide-leg Trousers Style 252051" at bounding box center [327, 114] width 324 height 34
click at [199, 125] on span "€ 162" at bounding box center [183, 138] width 36 height 29
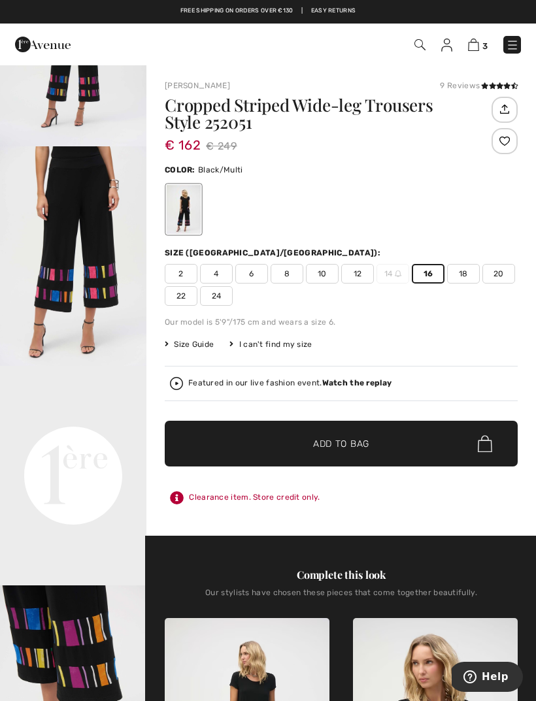
click at [265, 117] on h1 "Cropped Striped Wide-leg Trousers Style 252051" at bounding box center [327, 114] width 324 height 34
click at [193, 222] on div at bounding box center [184, 209] width 34 height 49
click at [199, 207] on div at bounding box center [184, 209] width 34 height 49
click at [193, 216] on div at bounding box center [184, 209] width 34 height 49
click at [191, 219] on div at bounding box center [184, 209] width 34 height 49
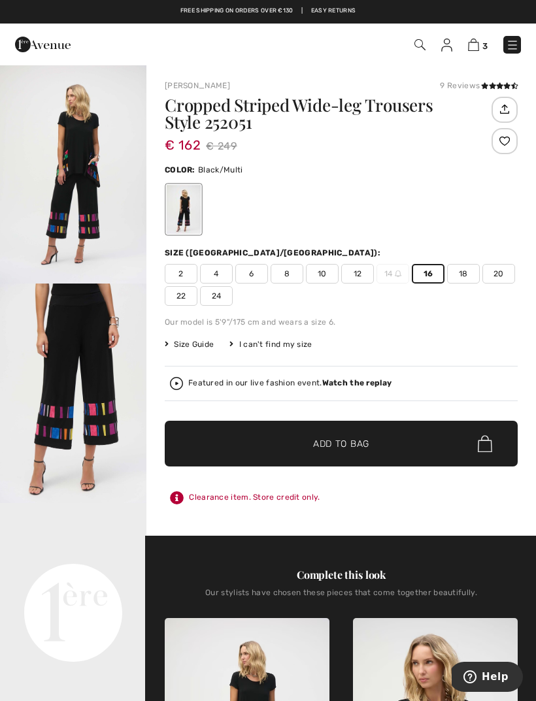
scroll to position [5, 0]
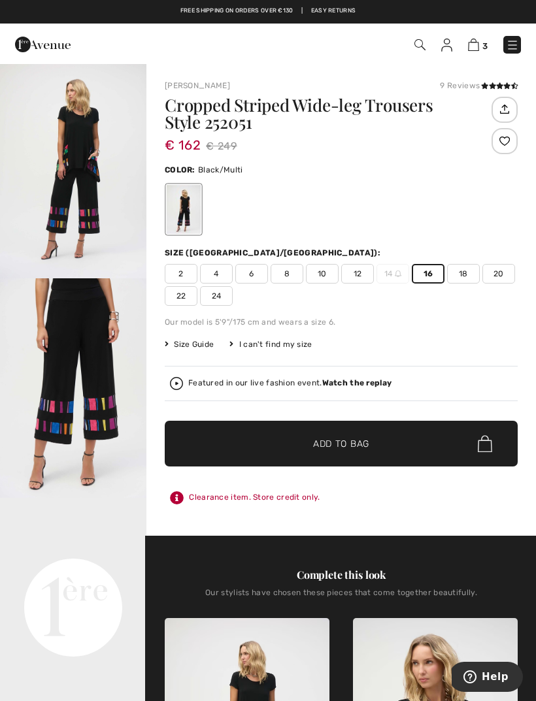
click at [90, 163] on img "1 / 5" at bounding box center [73, 169] width 146 height 220
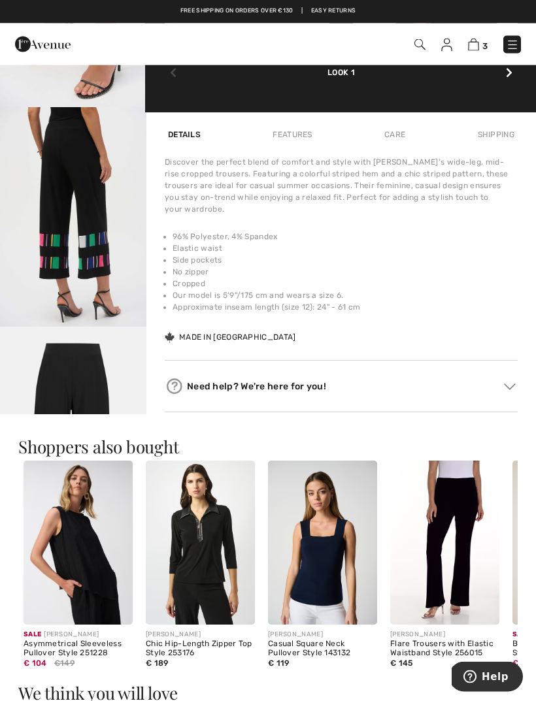
scroll to position [861, 0]
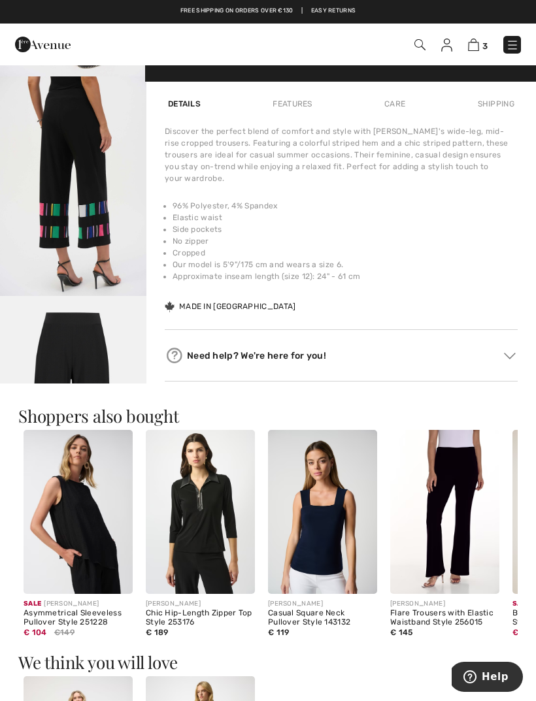
click at [108, 364] on img "5 / 5" at bounding box center [73, 406] width 146 height 220
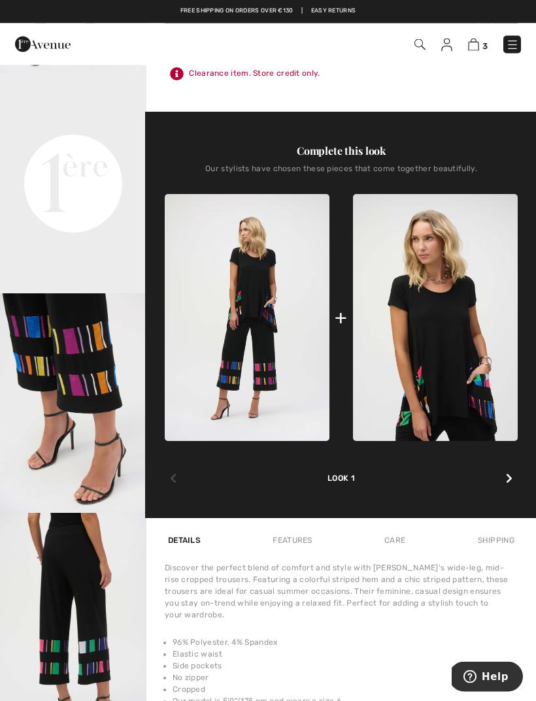
scroll to position [424, 0]
click at [354, 147] on div "Complete this look" at bounding box center [341, 151] width 353 height 16
click at [349, 158] on div "Complete this look" at bounding box center [341, 151] width 353 height 16
click at [346, 165] on div "Our stylists have chosen these pieces that come together beautifully." at bounding box center [341, 174] width 353 height 20
click at [360, 486] on div "+ Look 1" at bounding box center [341, 340] width 353 height 293
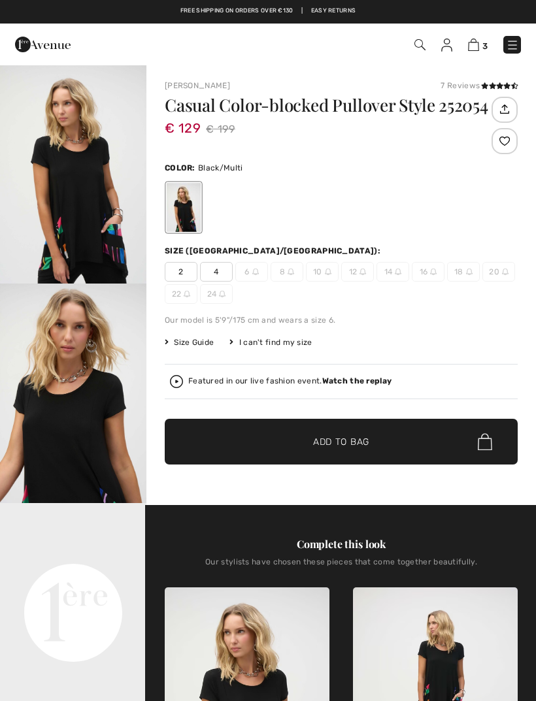
checkbox input "true"
click at [421, 278] on span "16" at bounding box center [428, 272] width 33 height 20
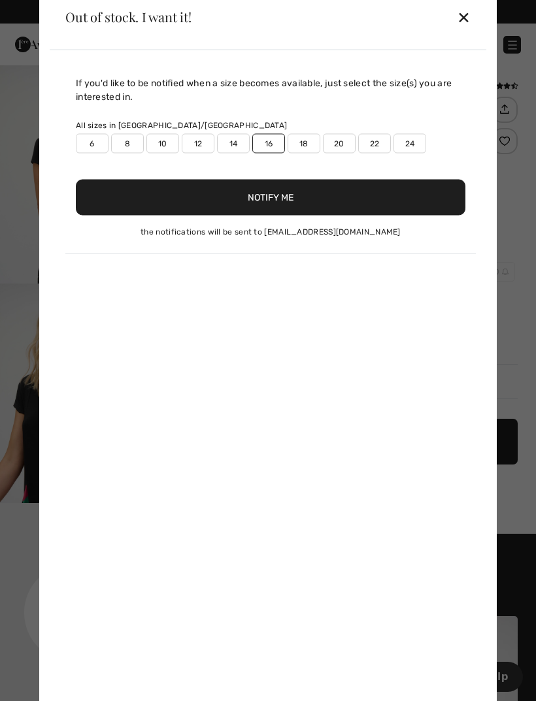
click at [297, 202] on button "Notify Me" at bounding box center [271, 197] width 390 height 36
click at [467, 14] on div "✕" at bounding box center [464, 16] width 14 height 27
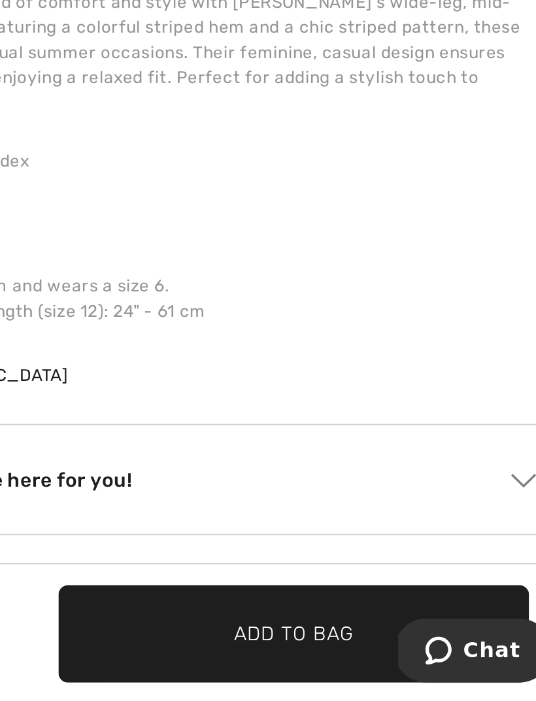
click at [374, 662] on span "Add to Bag" at bounding box center [402, 669] width 56 height 14
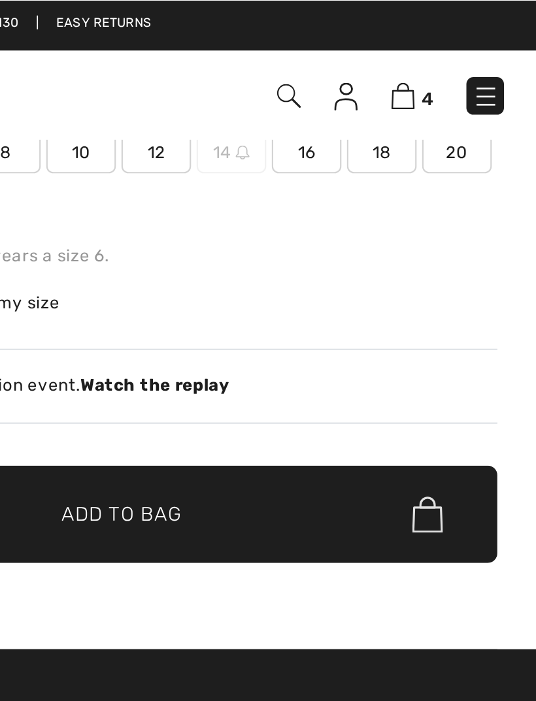
scroll to position [202, 0]
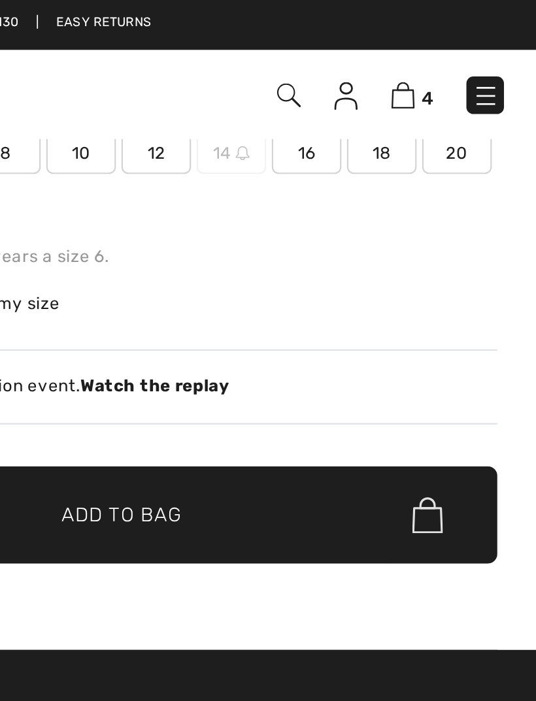
click at [468, 44] on img at bounding box center [473, 45] width 11 height 12
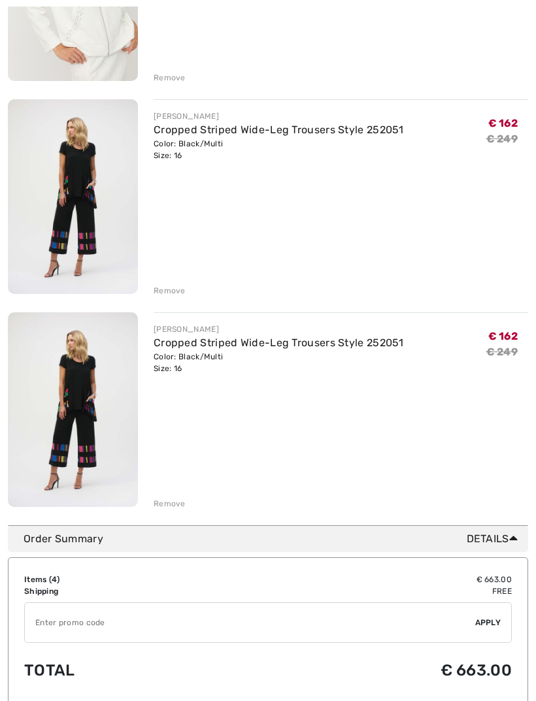
scroll to position [520, 0]
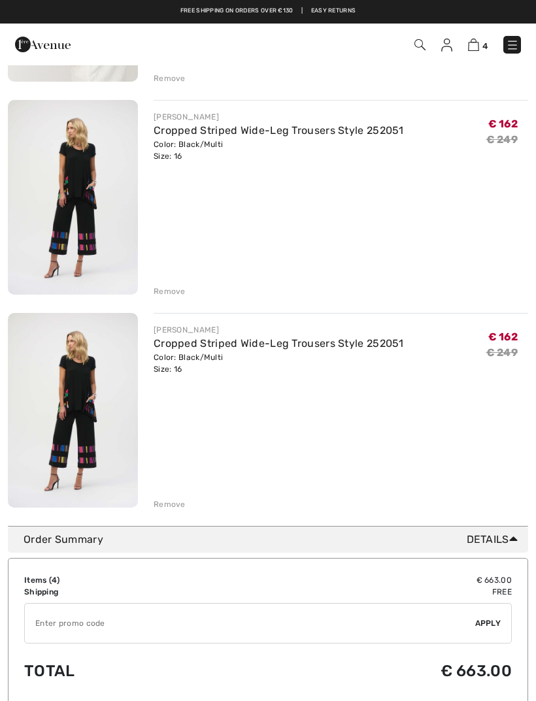
click at [342, 369] on div "Color: Black/Multi Size: 16" at bounding box center [279, 364] width 250 height 24
click at [502, 358] on s "€ 249" at bounding box center [502, 352] width 32 height 12
click at [511, 365] on div "€ 162 € 249" at bounding box center [507, 349] width 42 height 51
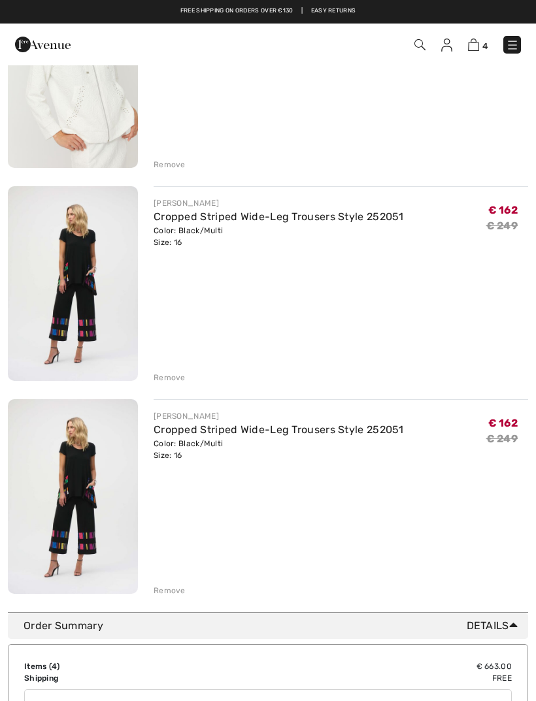
scroll to position [435, 0]
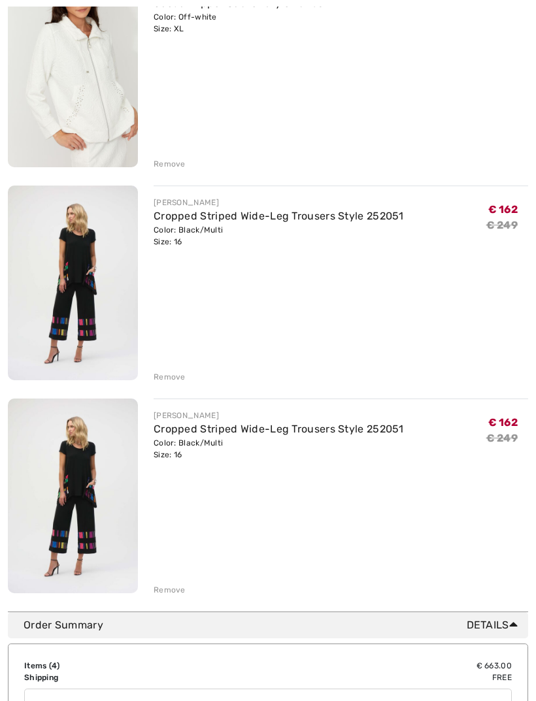
click at [182, 592] on div "Remove" at bounding box center [170, 590] width 32 height 12
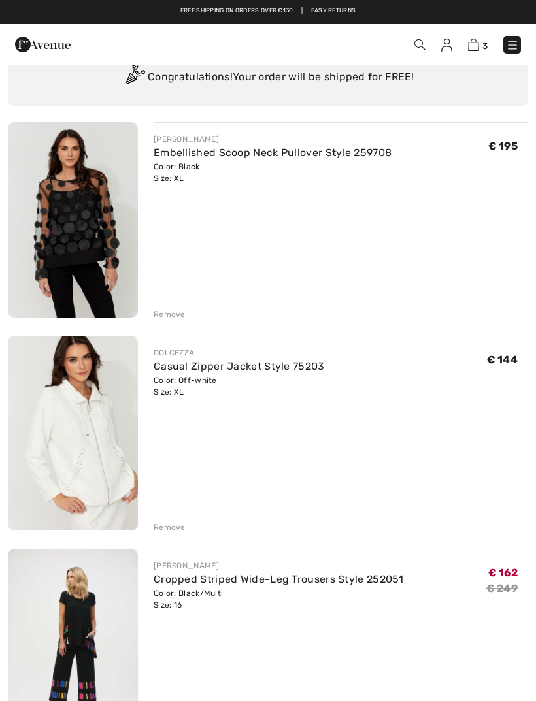
scroll to position [61, 0]
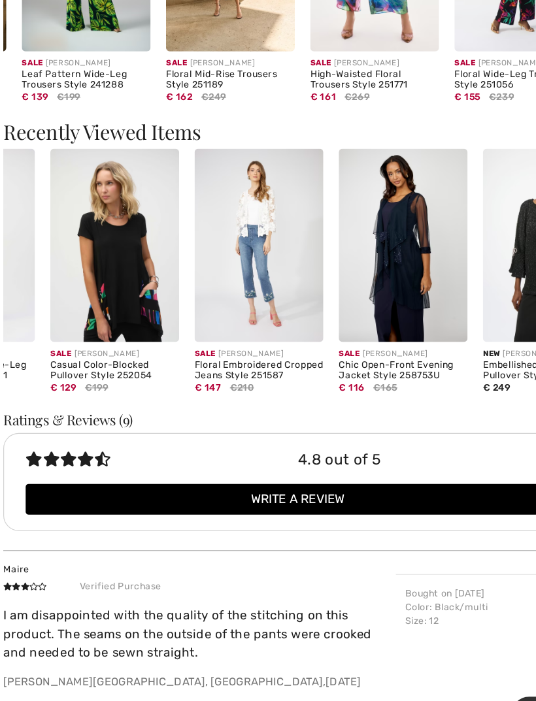
scroll to position [0, 89]
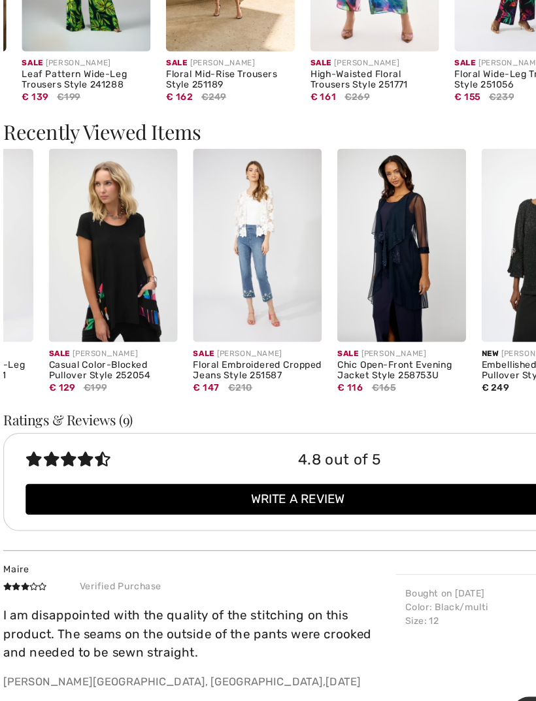
click at [319, 367] on div "Sale [PERSON_NAME]" at bounding box center [355, 372] width 109 height 10
click at [106, 376] on div "Casual Color-Blocked Pullover Style 252054" at bounding box center [111, 385] width 109 height 18
click at [92, 367] on div "Sale [PERSON_NAME]" at bounding box center [111, 372] width 109 height 10
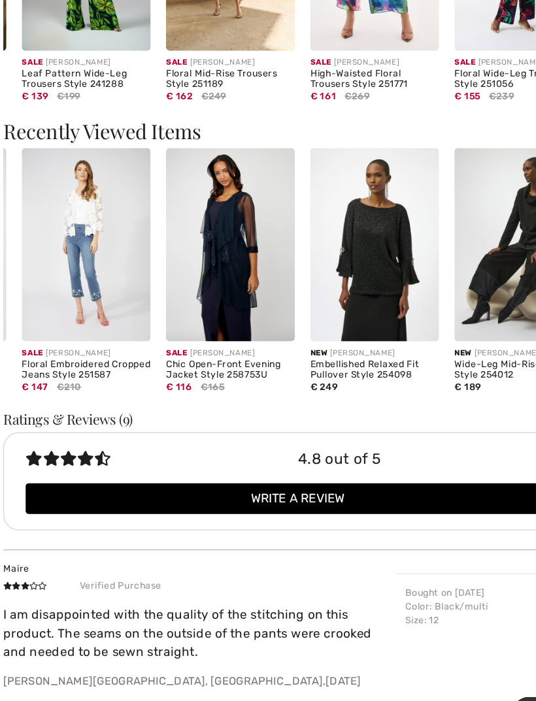
scroll to position [1567, 0]
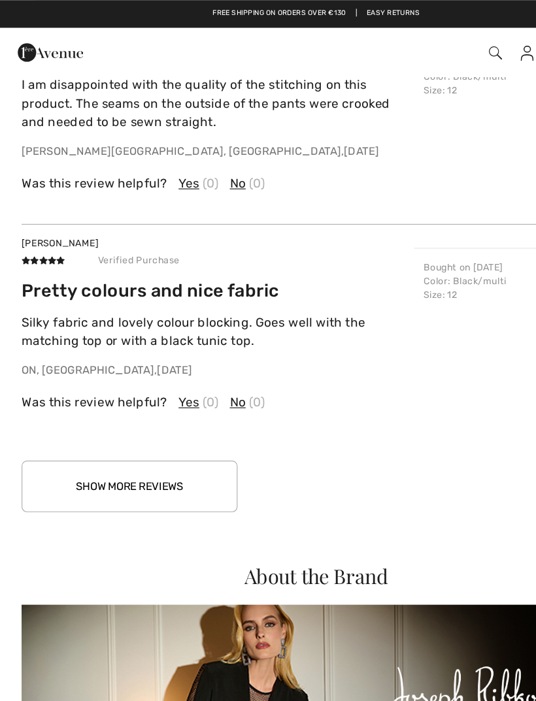
click at [113, 405] on button "Show More Reviews" at bounding box center [109, 412] width 183 height 44
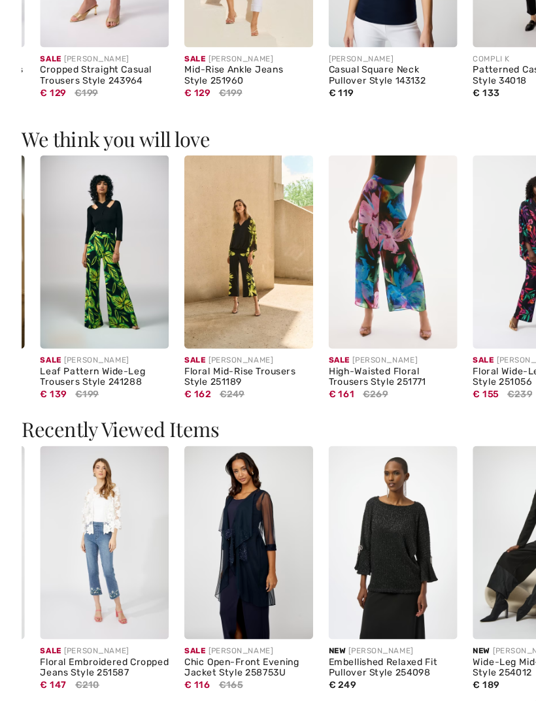
click at [201, 222] on img at bounding box center [210, 285] width 109 height 164
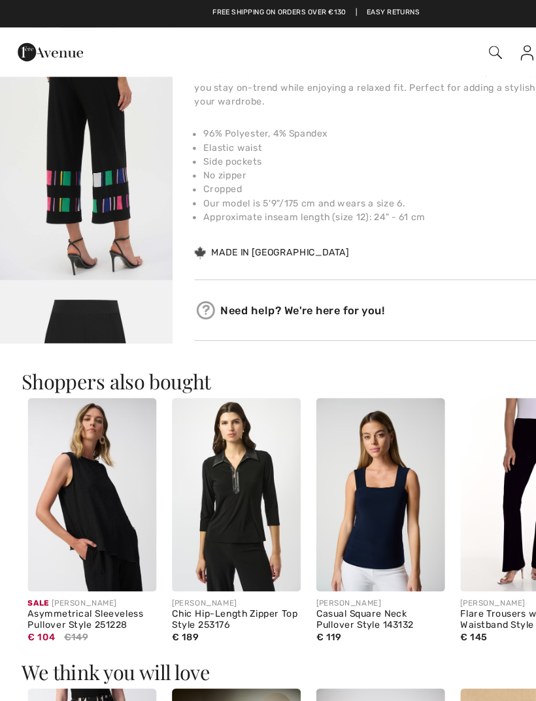
scroll to position [918, 0]
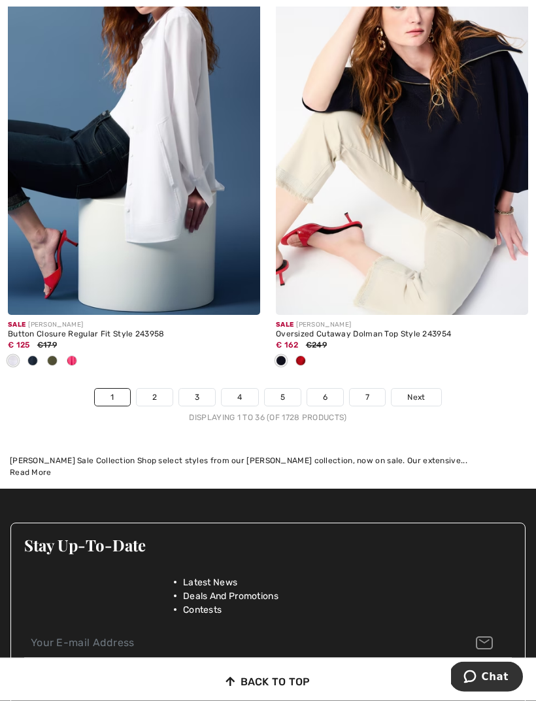
scroll to position [7914, 0]
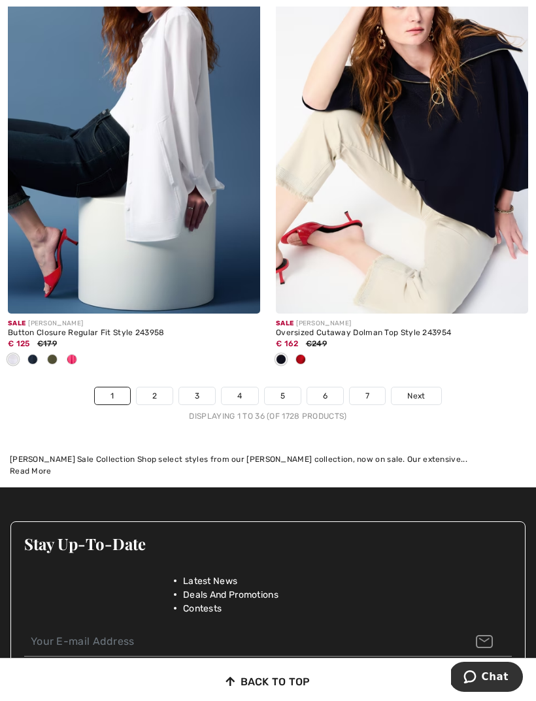
click at [429, 388] on link "Next" at bounding box center [415, 396] width 49 height 17
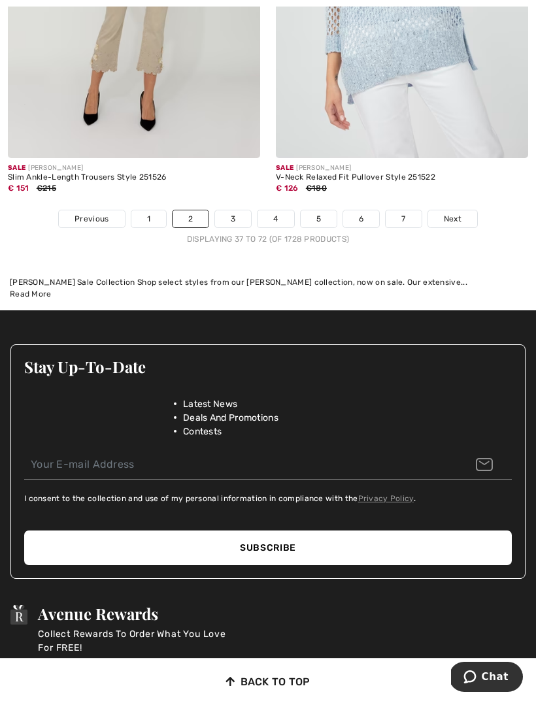
scroll to position [8177, 0]
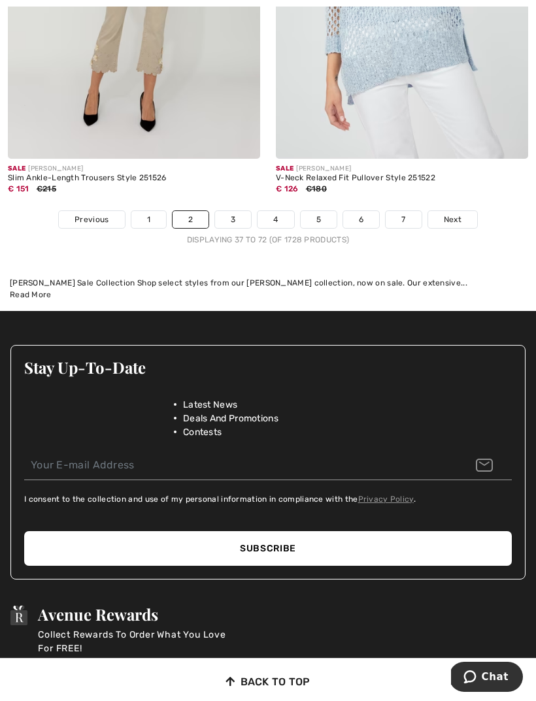
click at [457, 214] on span "Next" at bounding box center [453, 220] width 18 height 12
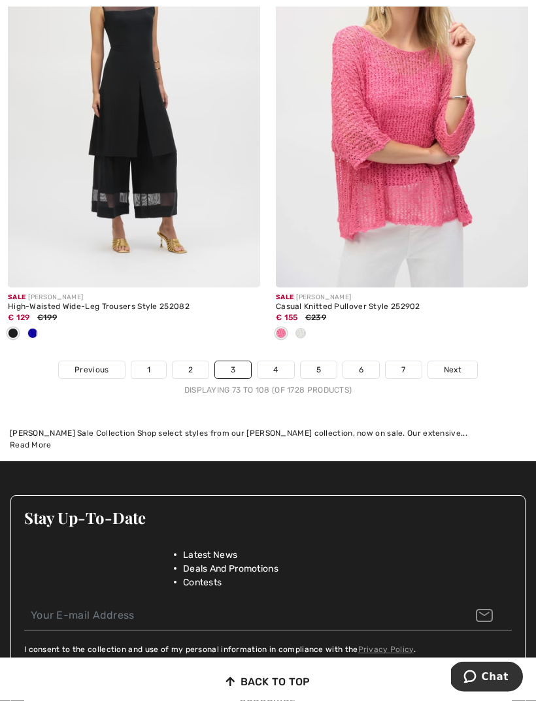
scroll to position [8131, 0]
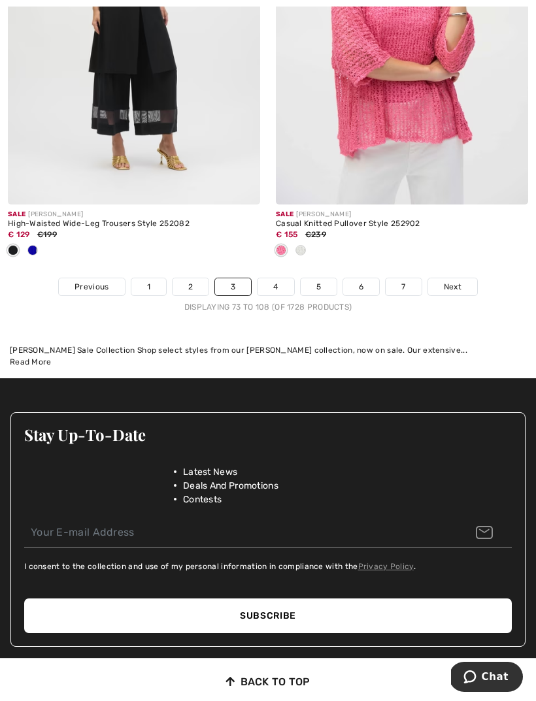
click at [456, 278] on link "Next" at bounding box center [452, 286] width 49 height 17
click at [455, 281] on span "Next" at bounding box center [453, 287] width 18 height 12
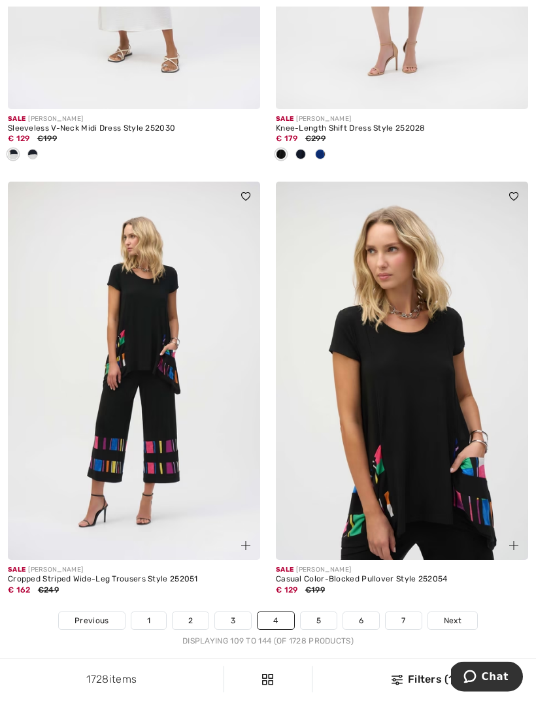
scroll to position [7884, 0]
click at [417, 434] on img at bounding box center [402, 371] width 252 height 378
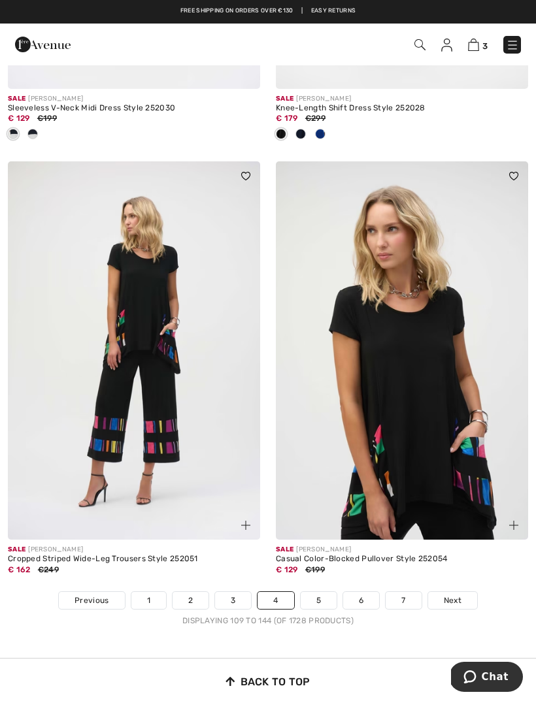
scroll to position [7903, 0]
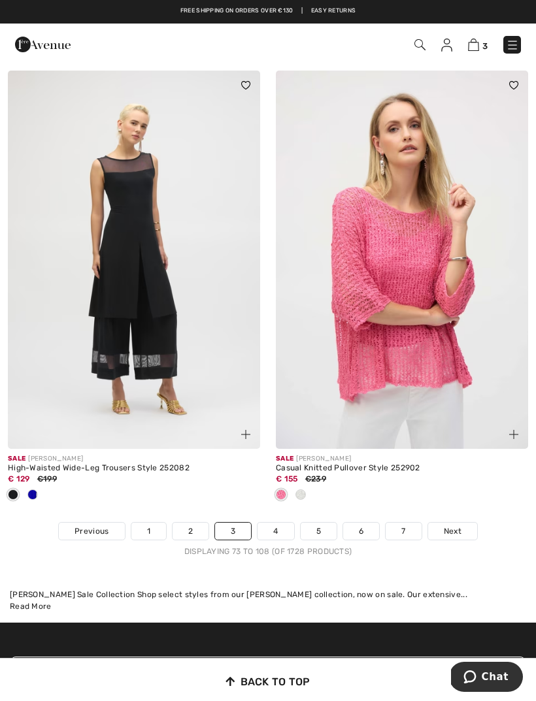
scroll to position [7886, 0]
click at [286, 523] on link "4" at bounding box center [275, 531] width 36 height 17
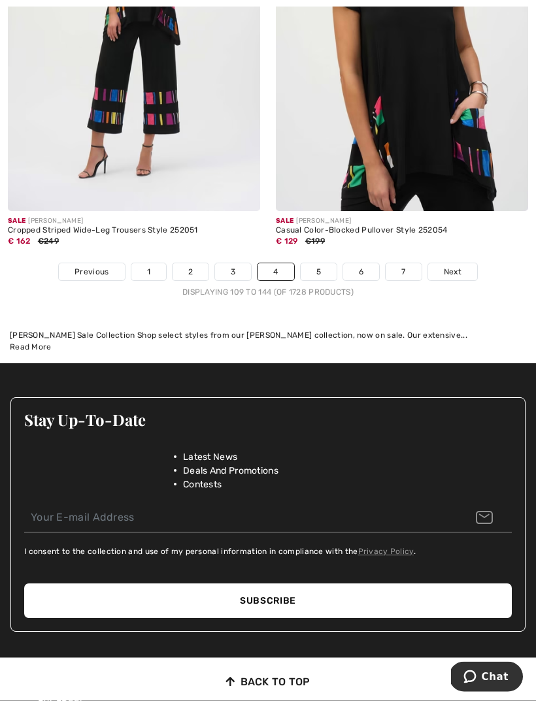
scroll to position [8233, 0]
click at [456, 266] on span "Next" at bounding box center [453, 272] width 18 height 12
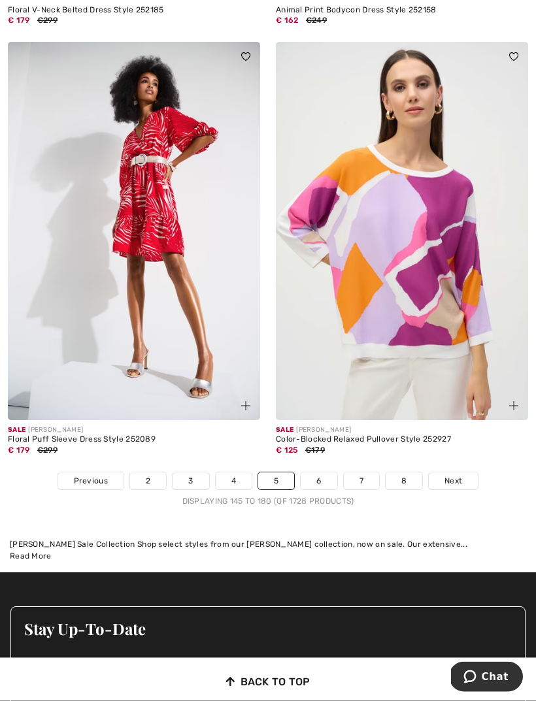
scroll to position [7873, 0]
click at [466, 473] on link "Next" at bounding box center [453, 481] width 49 height 17
click at [454, 473] on link "Next" at bounding box center [453, 481] width 49 height 17
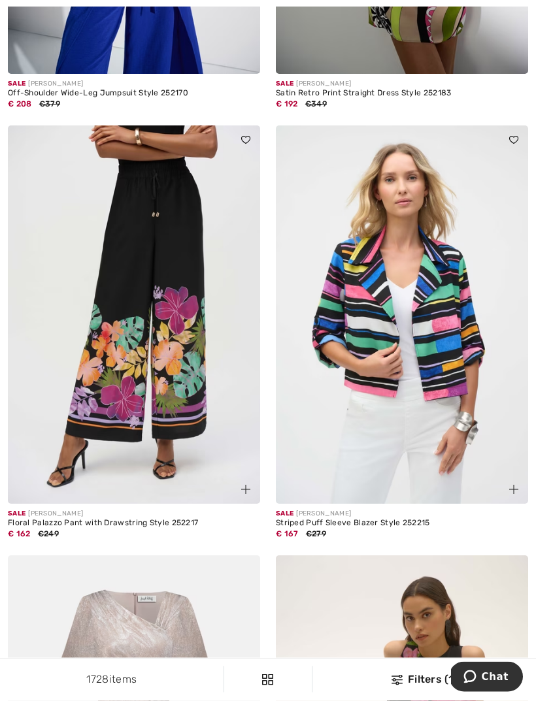
scroll to position [6414, 0]
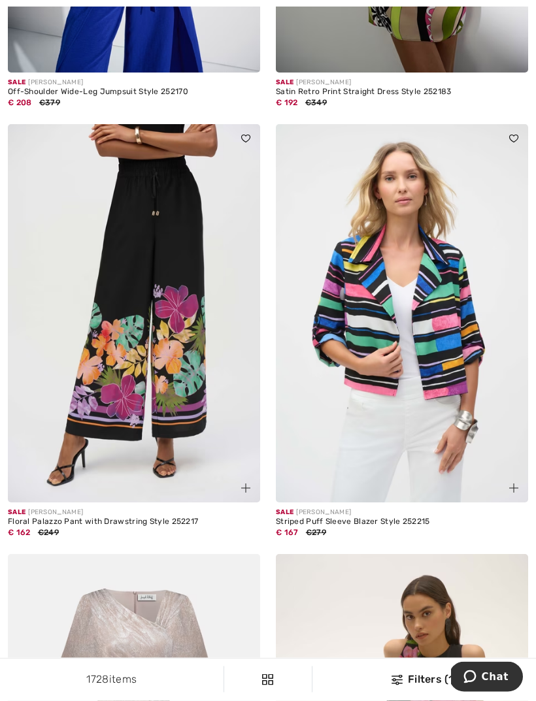
click at [184, 433] on img at bounding box center [134, 314] width 252 height 378
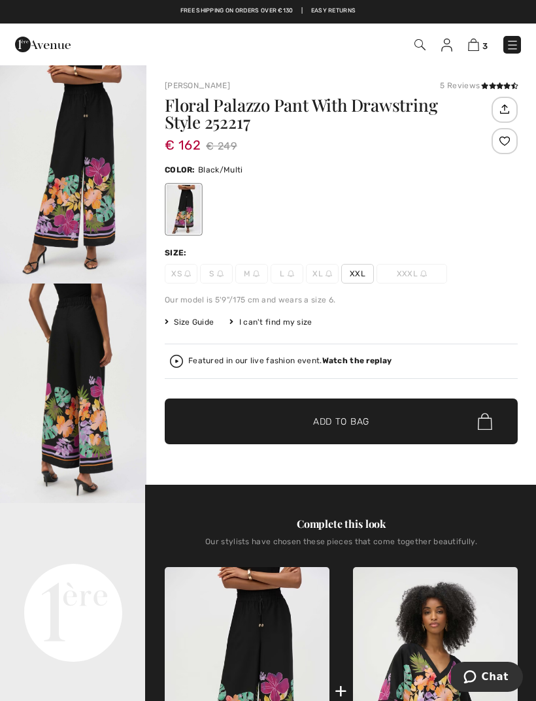
click at [203, 320] on span "Size Guide" at bounding box center [189, 322] width 49 height 12
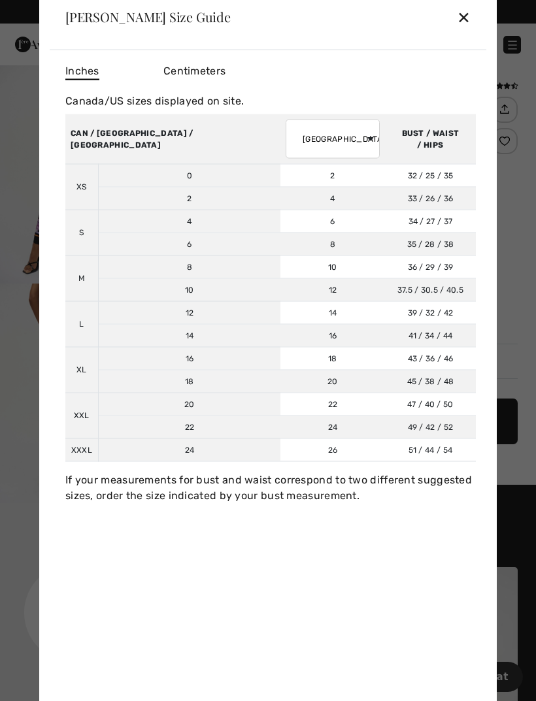
click at [286, 148] on select "AUSTRALIA UK France Germany Spain Italy Japan" at bounding box center [333, 138] width 94 height 39
select select "fr"
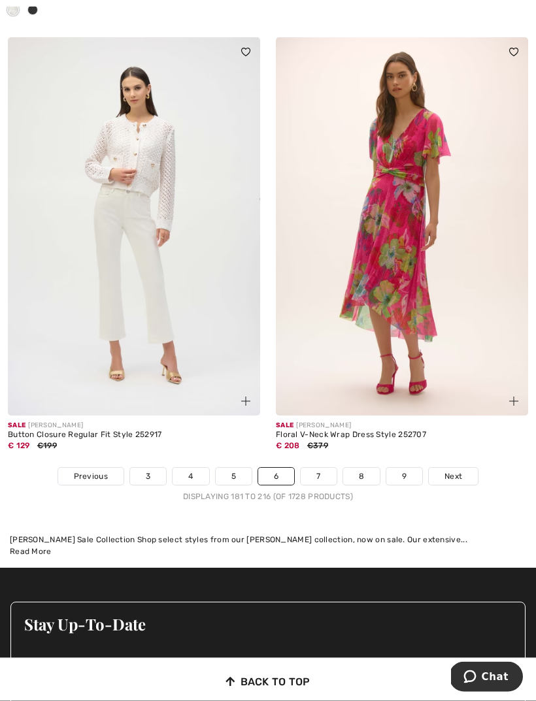
scroll to position [7812, 0]
click at [473, 474] on link "Next" at bounding box center [453, 476] width 49 height 17
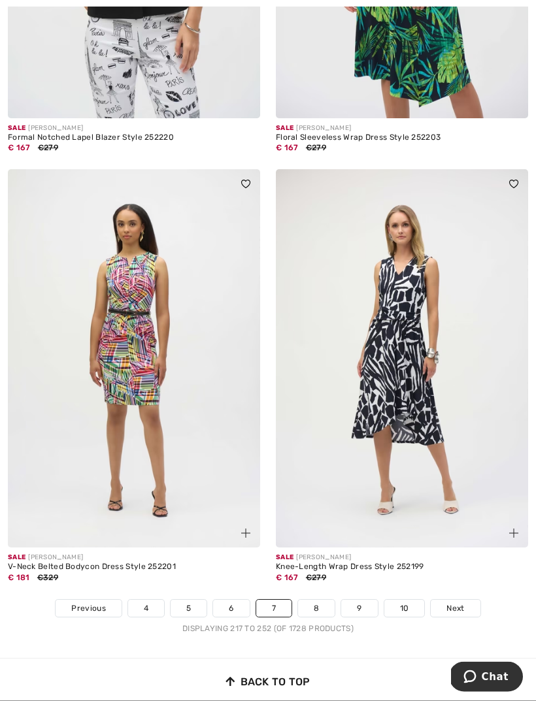
scroll to position [7637, 0]
click at [476, 600] on link "Next" at bounding box center [455, 608] width 49 height 17
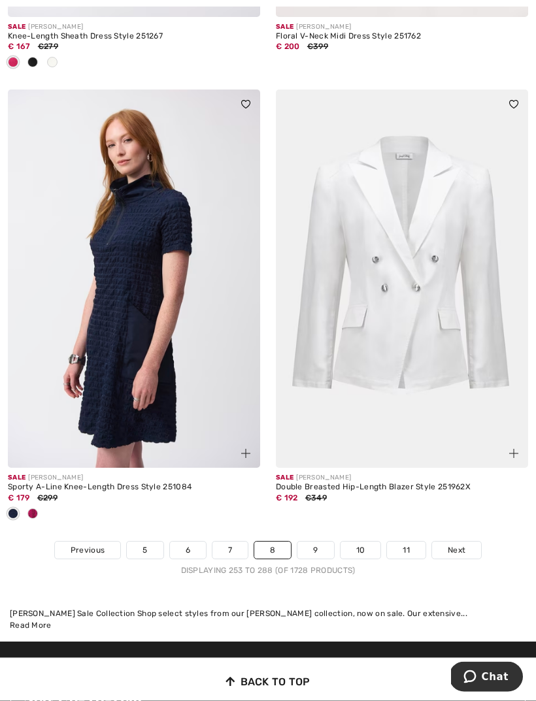
scroll to position [7847, 0]
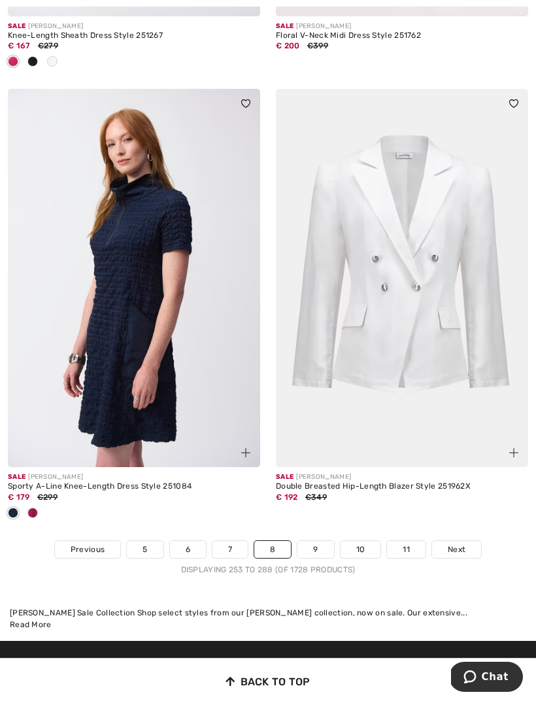
click at [466, 546] on link "Next" at bounding box center [456, 549] width 49 height 17
